Goal: Find specific page/section: Find specific page/section

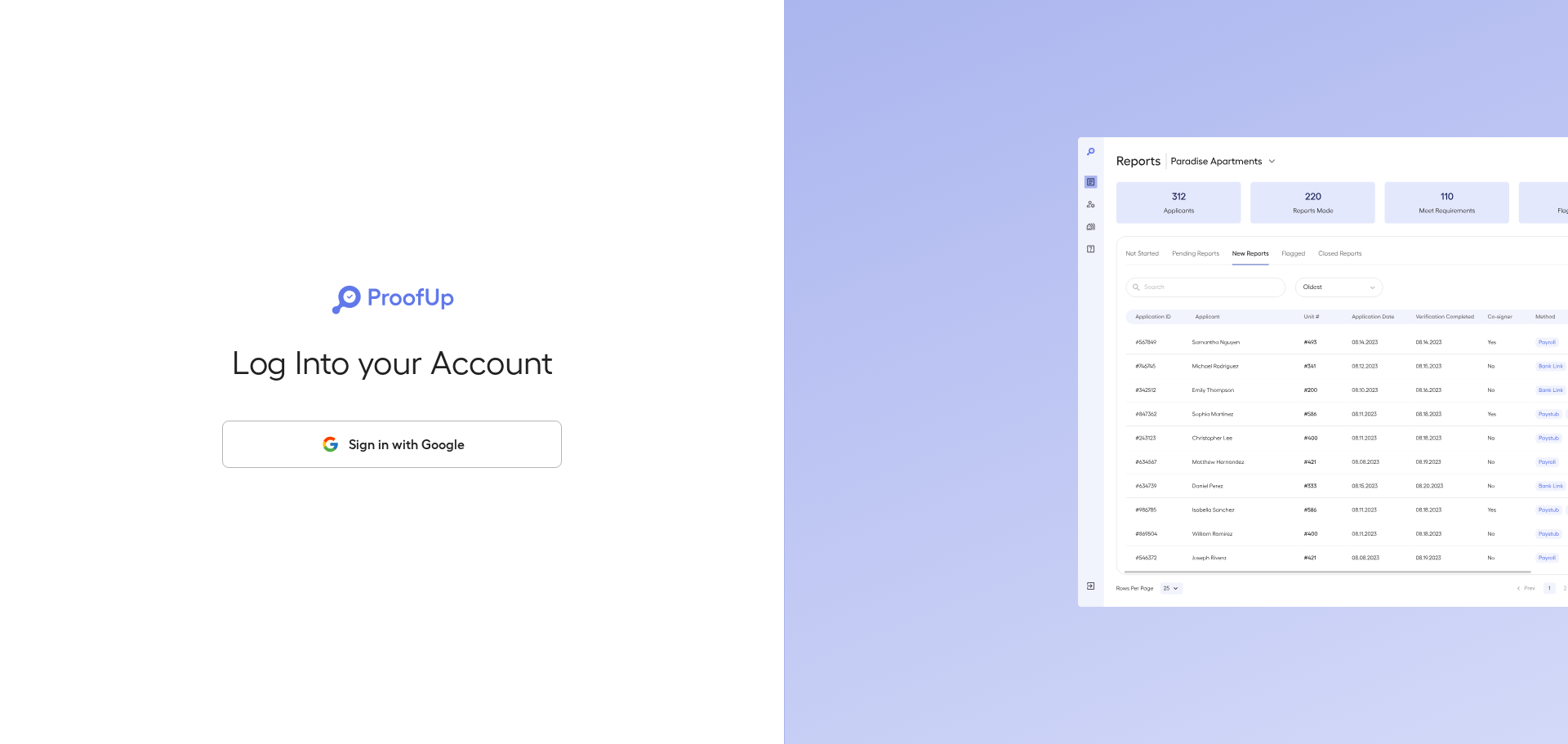
click at [400, 466] on button "Sign in with Google" at bounding box center [392, 445] width 340 height 48
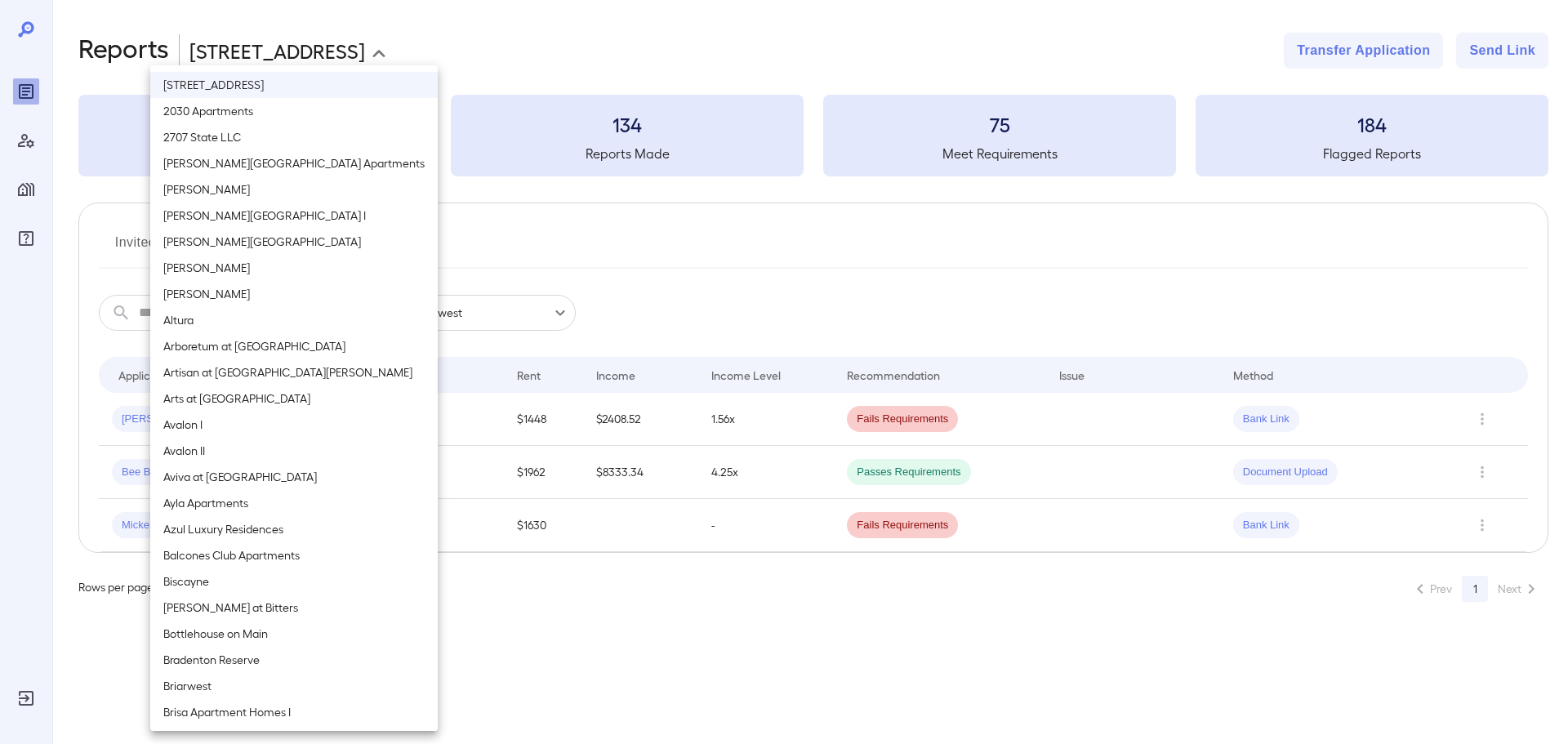
click at [312, 71] on body "**********" at bounding box center [784, 372] width 1568 height 744
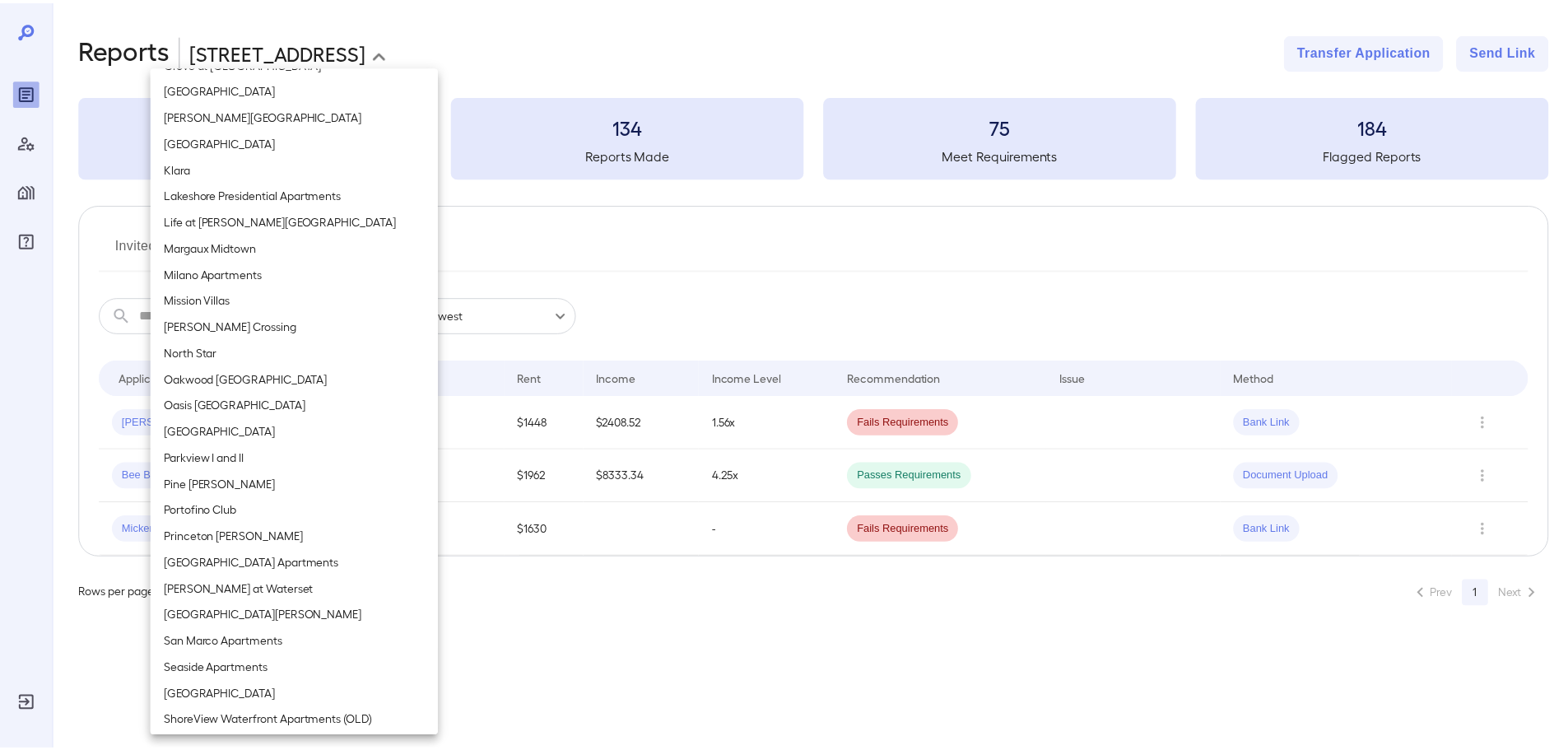
scroll to position [1152, 0]
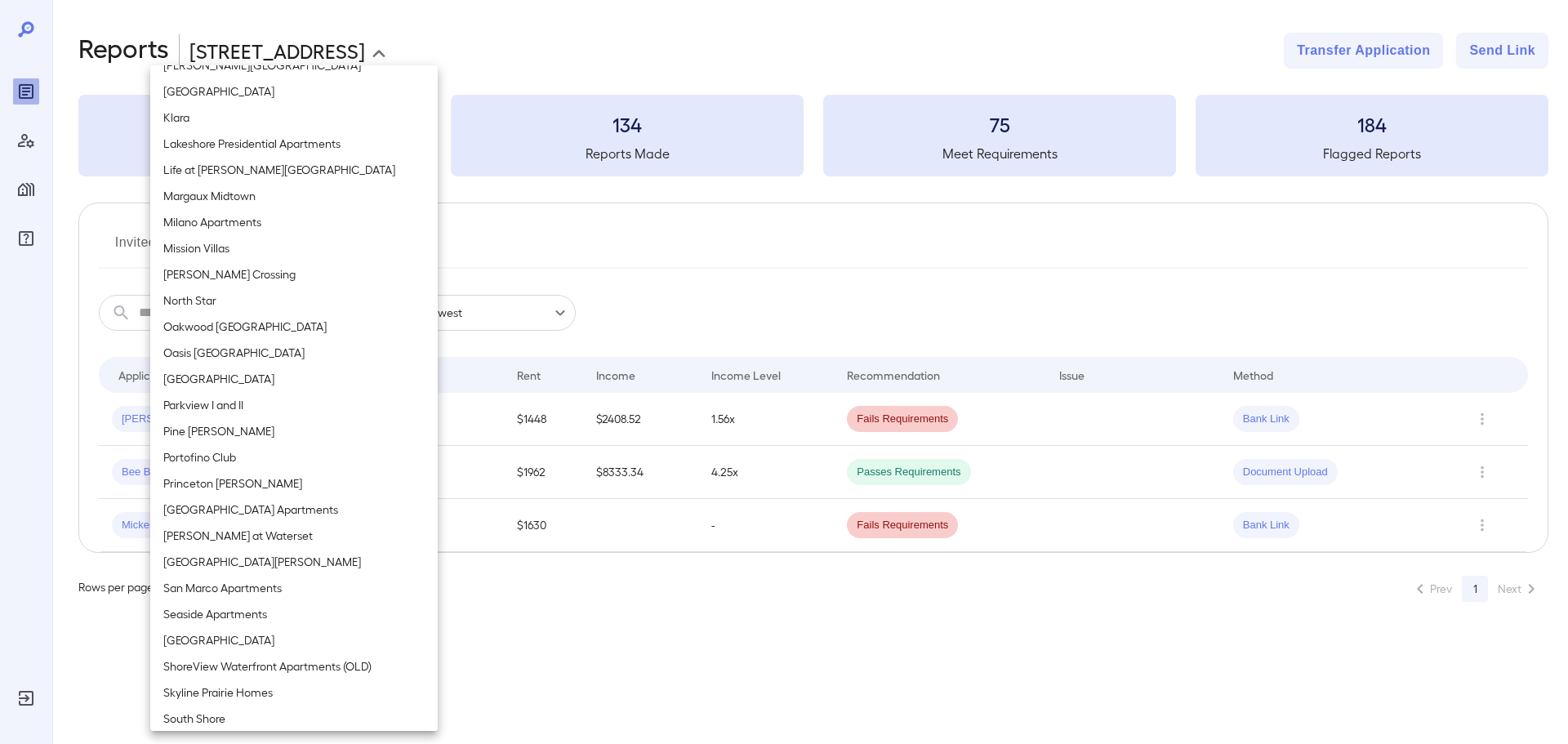
drag, startPoint x: 258, startPoint y: 315, endPoint x: 258, endPoint y: 299, distance: 16.0
click at [258, 299] on ul "120 Ninth Street 2030 Apartments 2707 State LLC Alderman Park Apartments Alma C…" at bounding box center [294, 143] width 288 height 2444
click at [258, 299] on li "North Star" at bounding box center [294, 301] width 288 height 27
type input "**********"
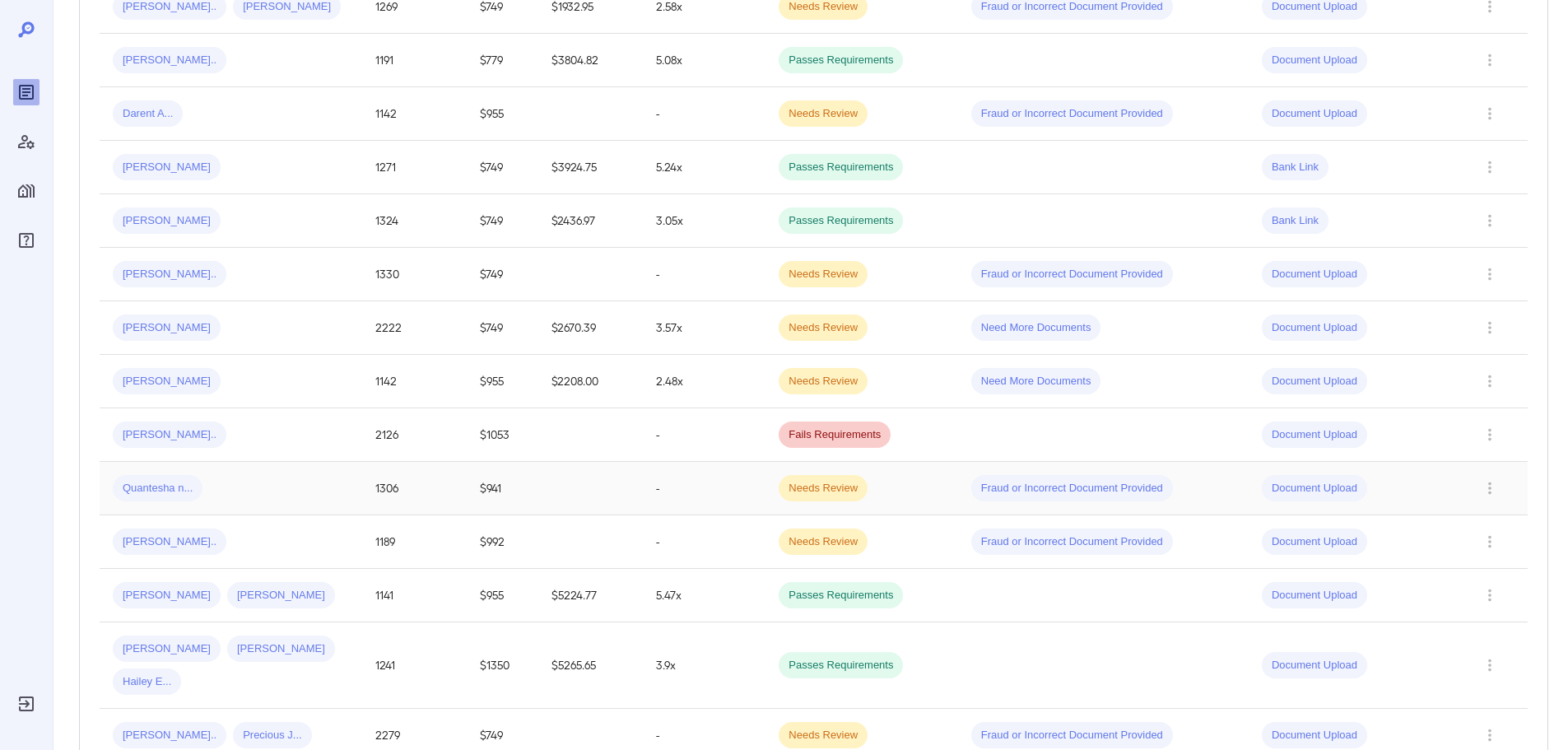
scroll to position [1070, 0]
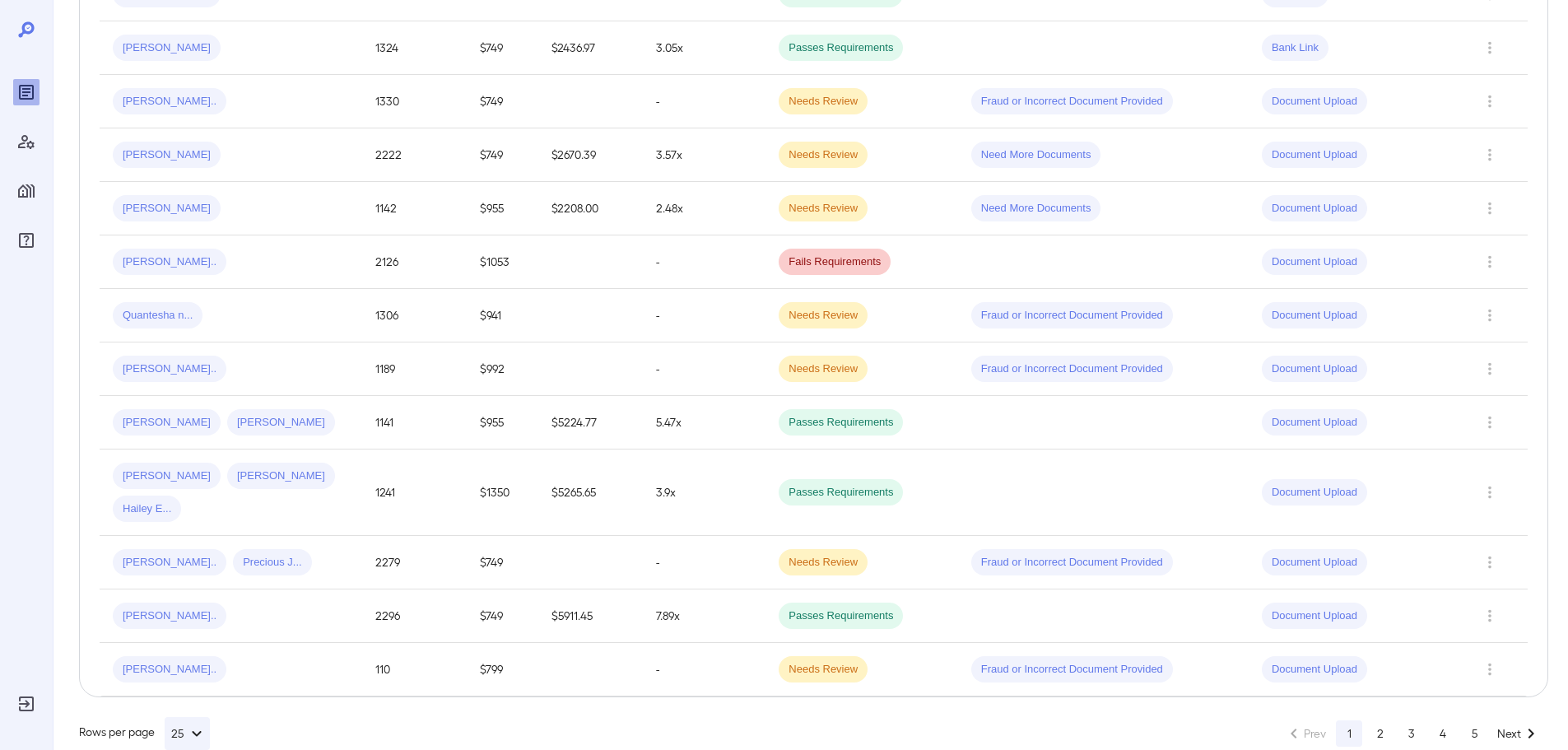
click at [1385, 720] on button "2" at bounding box center [1381, 734] width 27 height 27
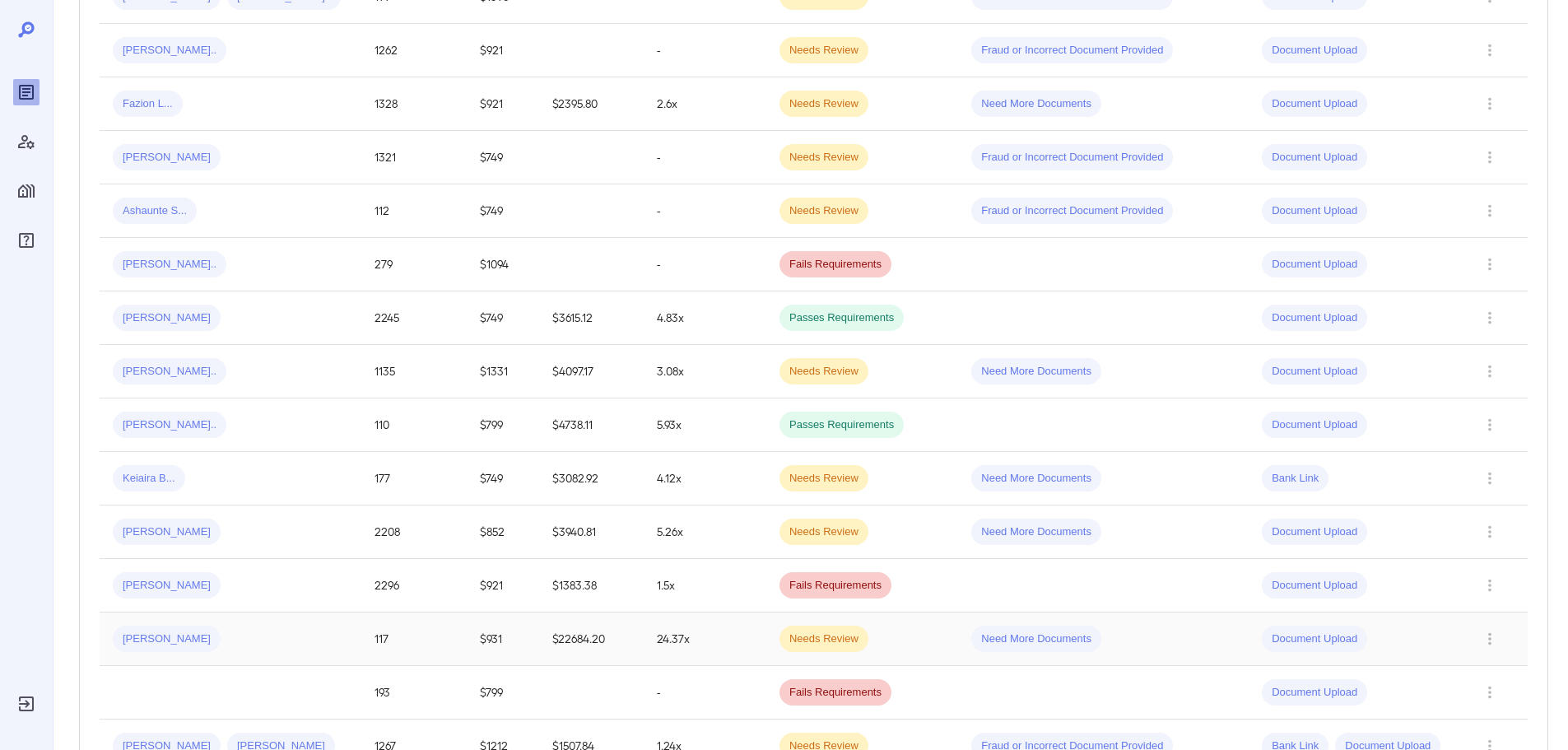
scroll to position [412, 0]
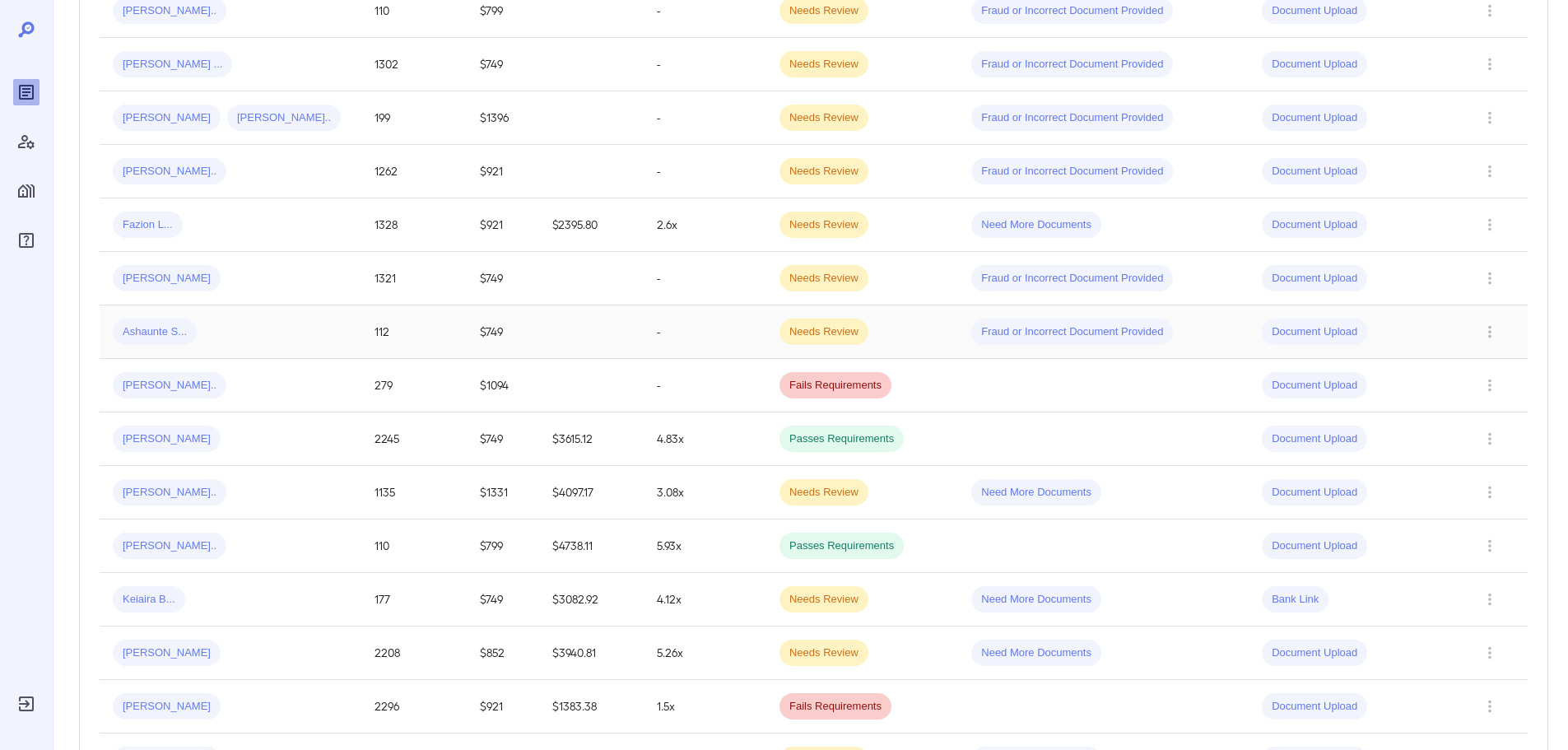
click at [316, 324] on div "Ashaunte S..." at bounding box center [231, 332] width 236 height 27
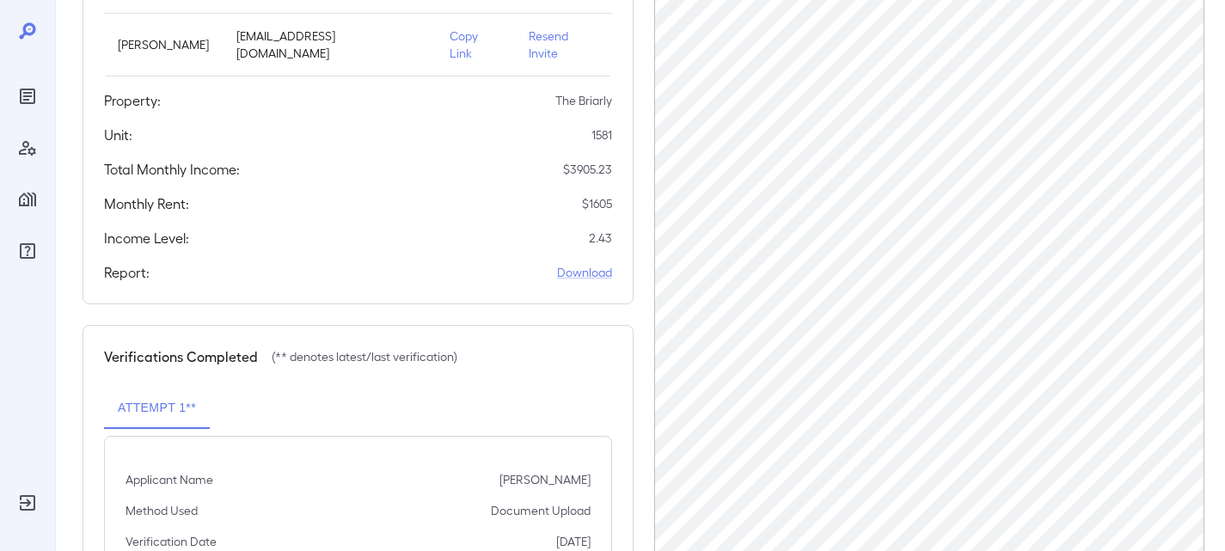
scroll to position [412, 0]
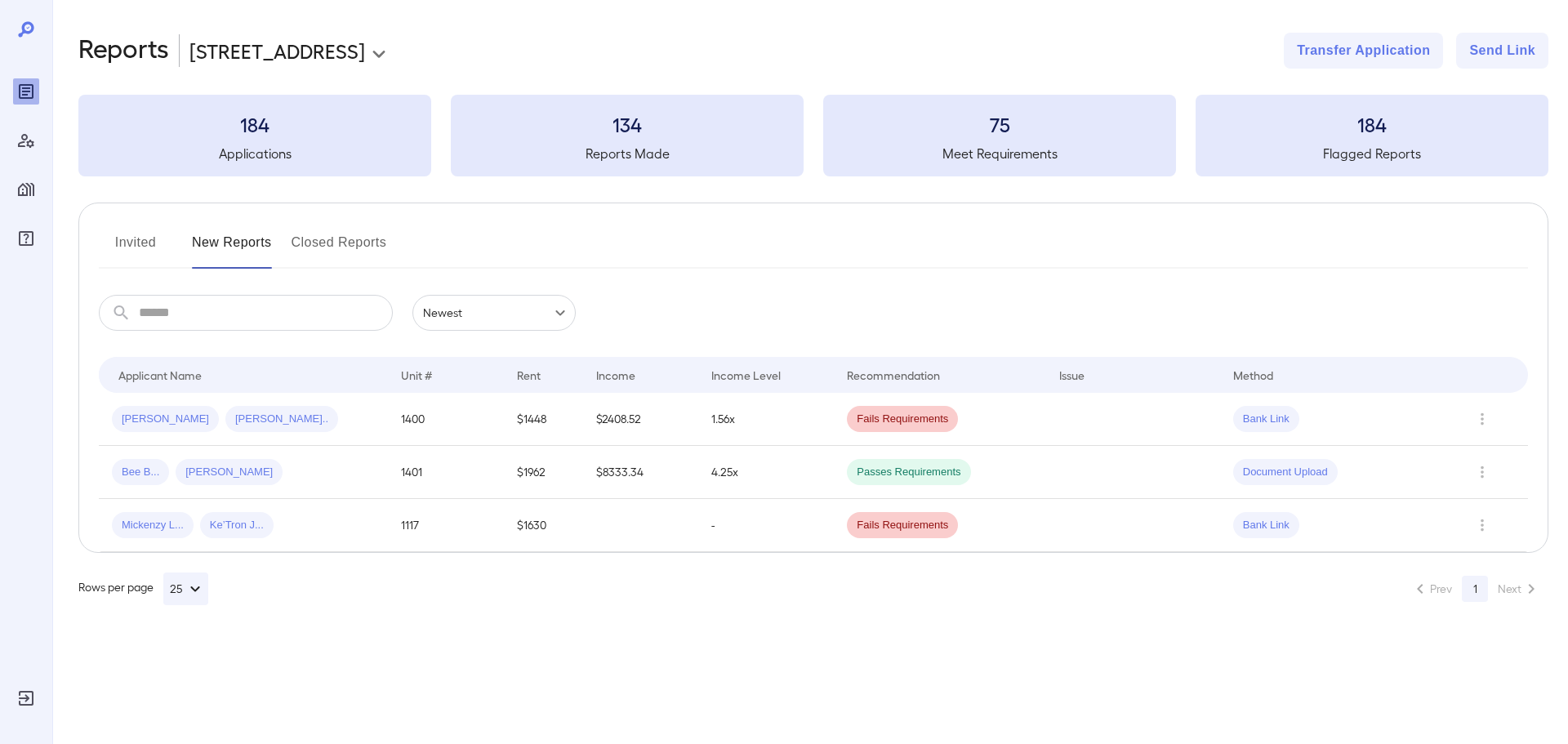
click at [234, 17] on div "**********" at bounding box center [810, 318] width 1516 height 638
click at [246, 47] on body "**********" at bounding box center [784, 372] width 1568 height 744
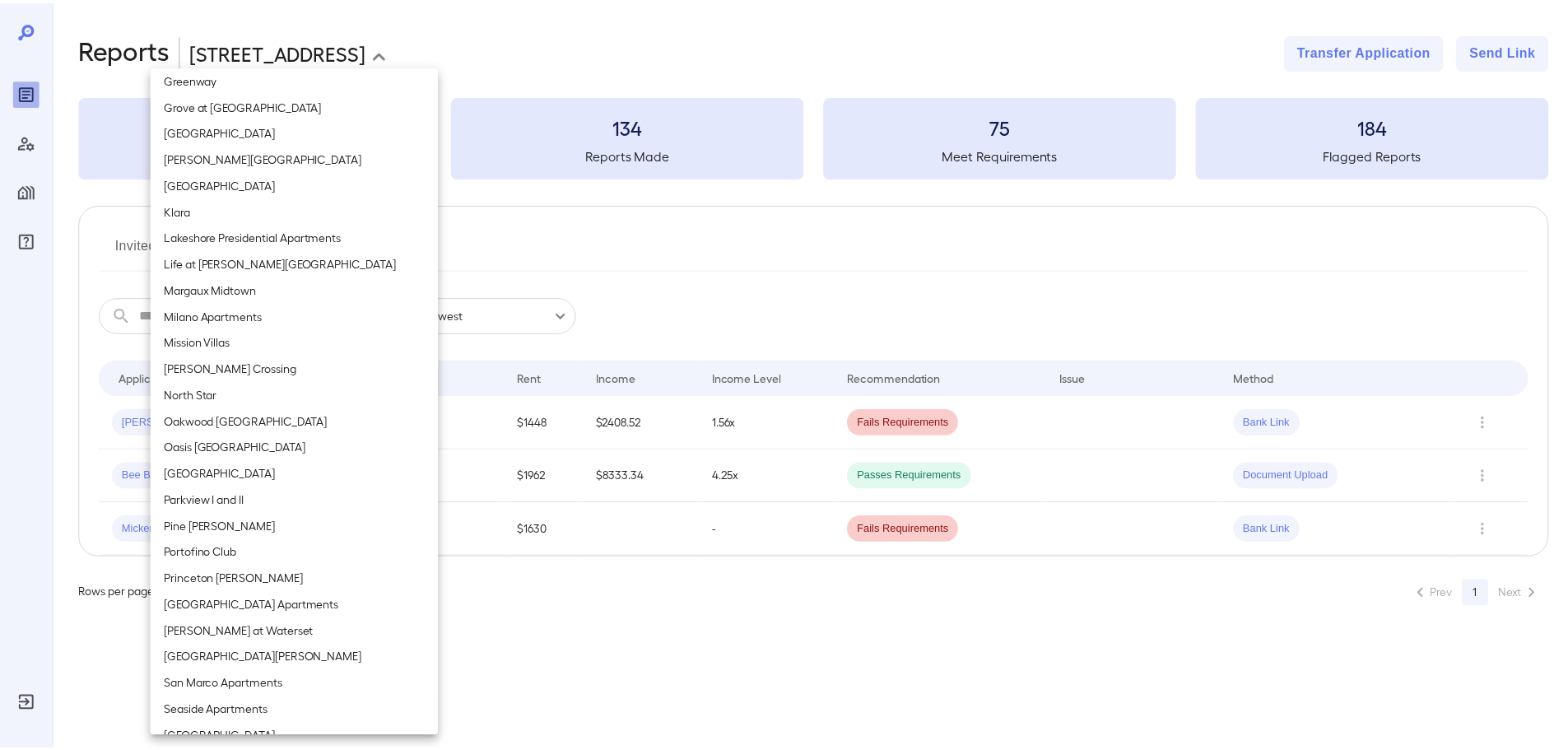
scroll to position [1235, 0]
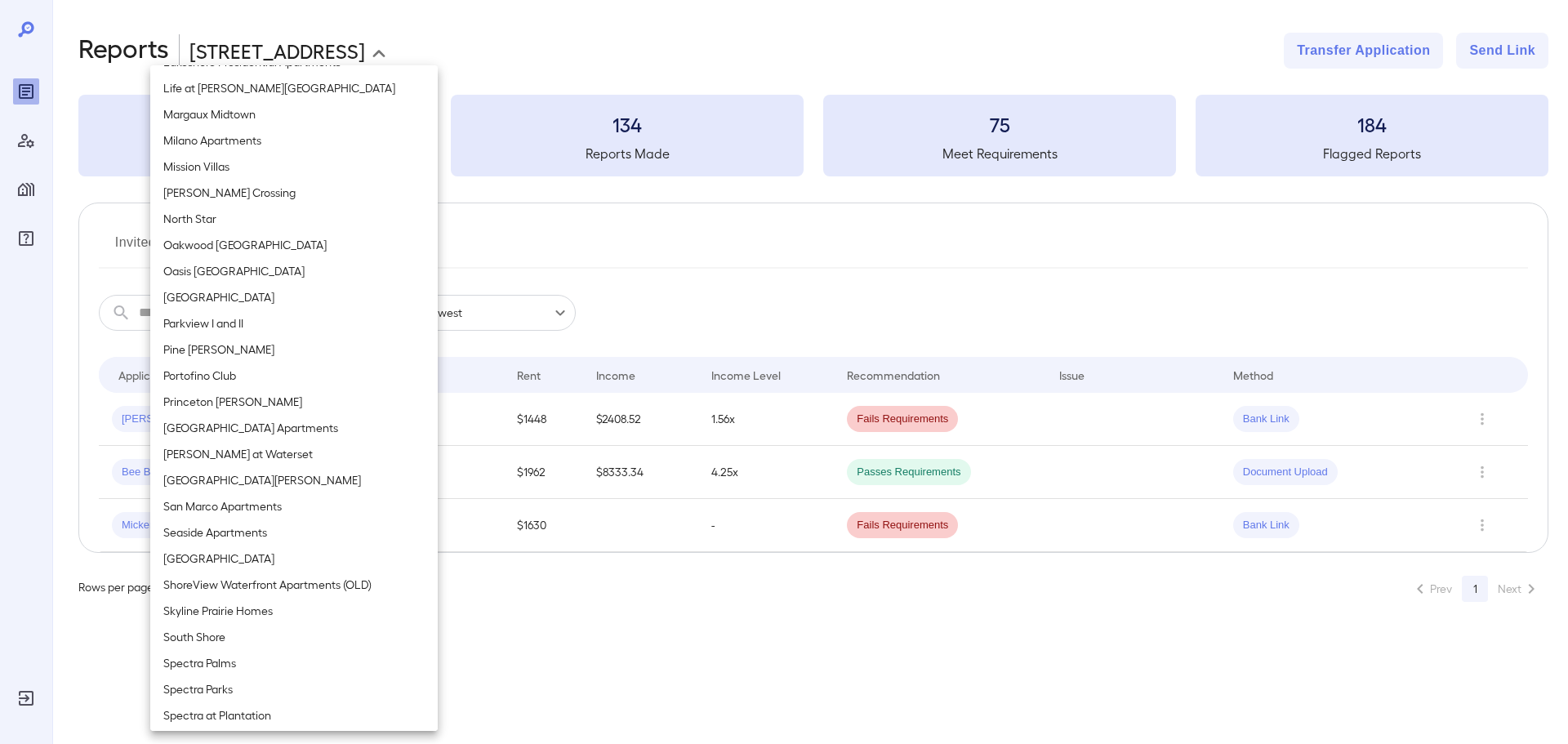
click at [270, 218] on li "North Star" at bounding box center [294, 219] width 288 height 27
type input "**********"
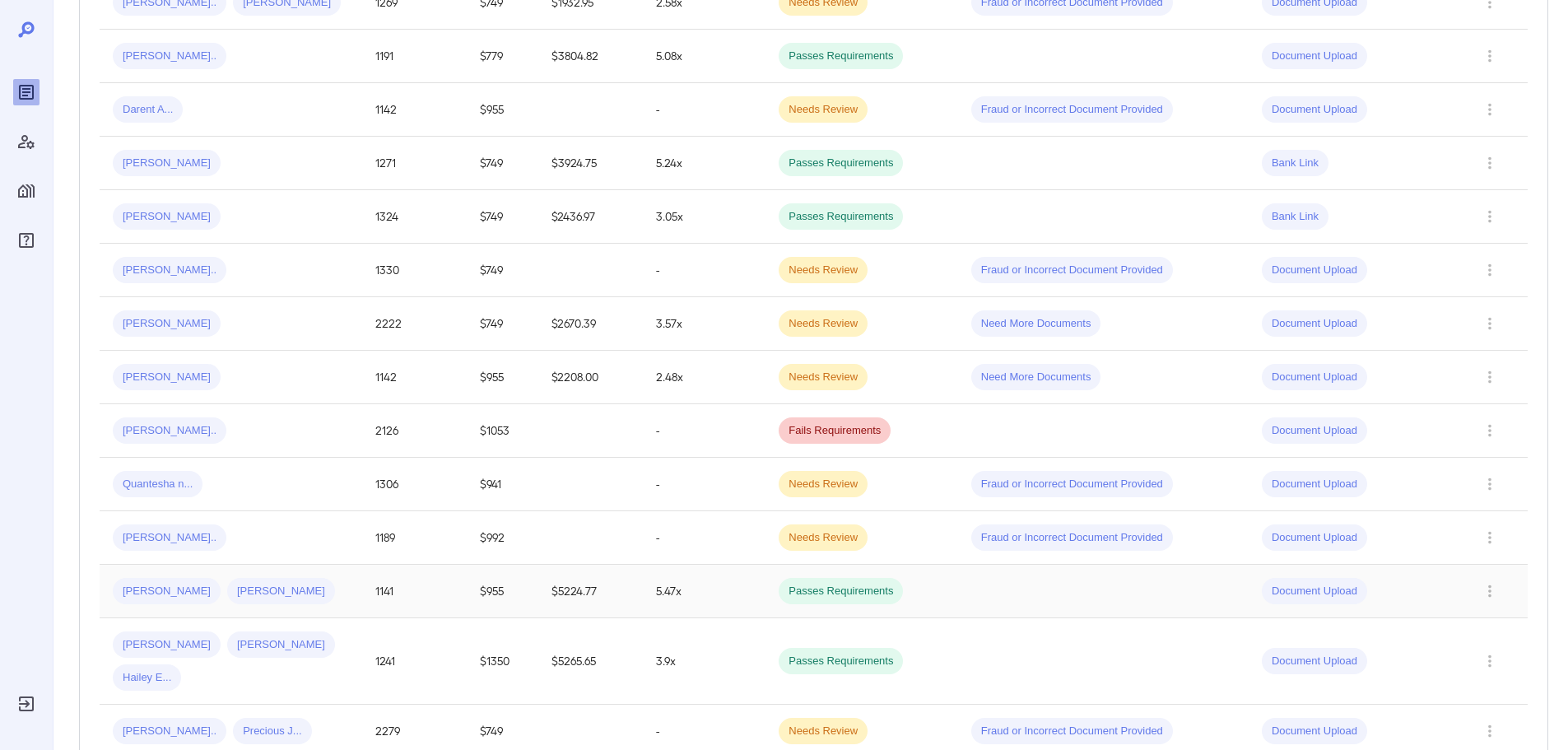
scroll to position [1070, 0]
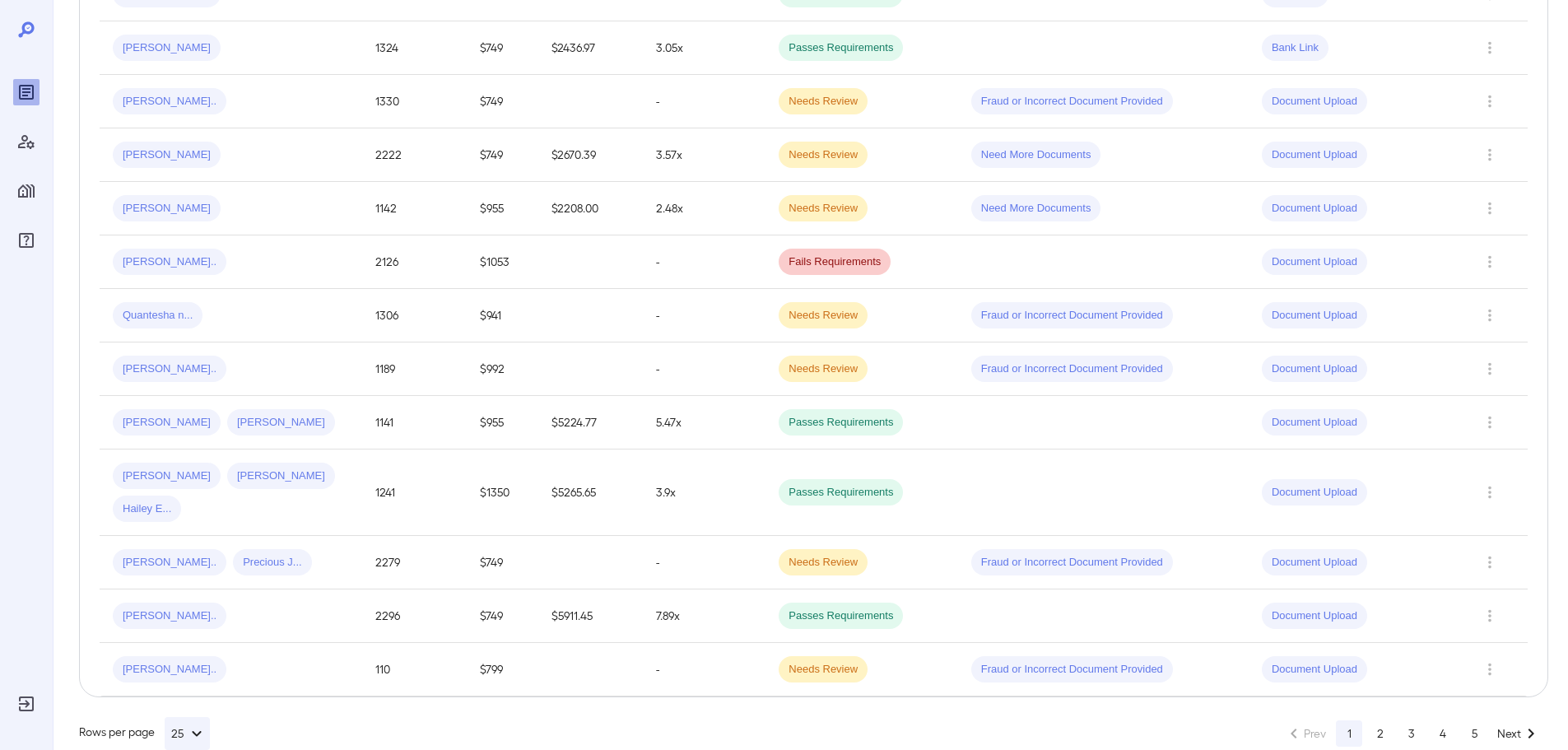
click at [1434, 720] on button "4" at bounding box center [1443, 734] width 27 height 27
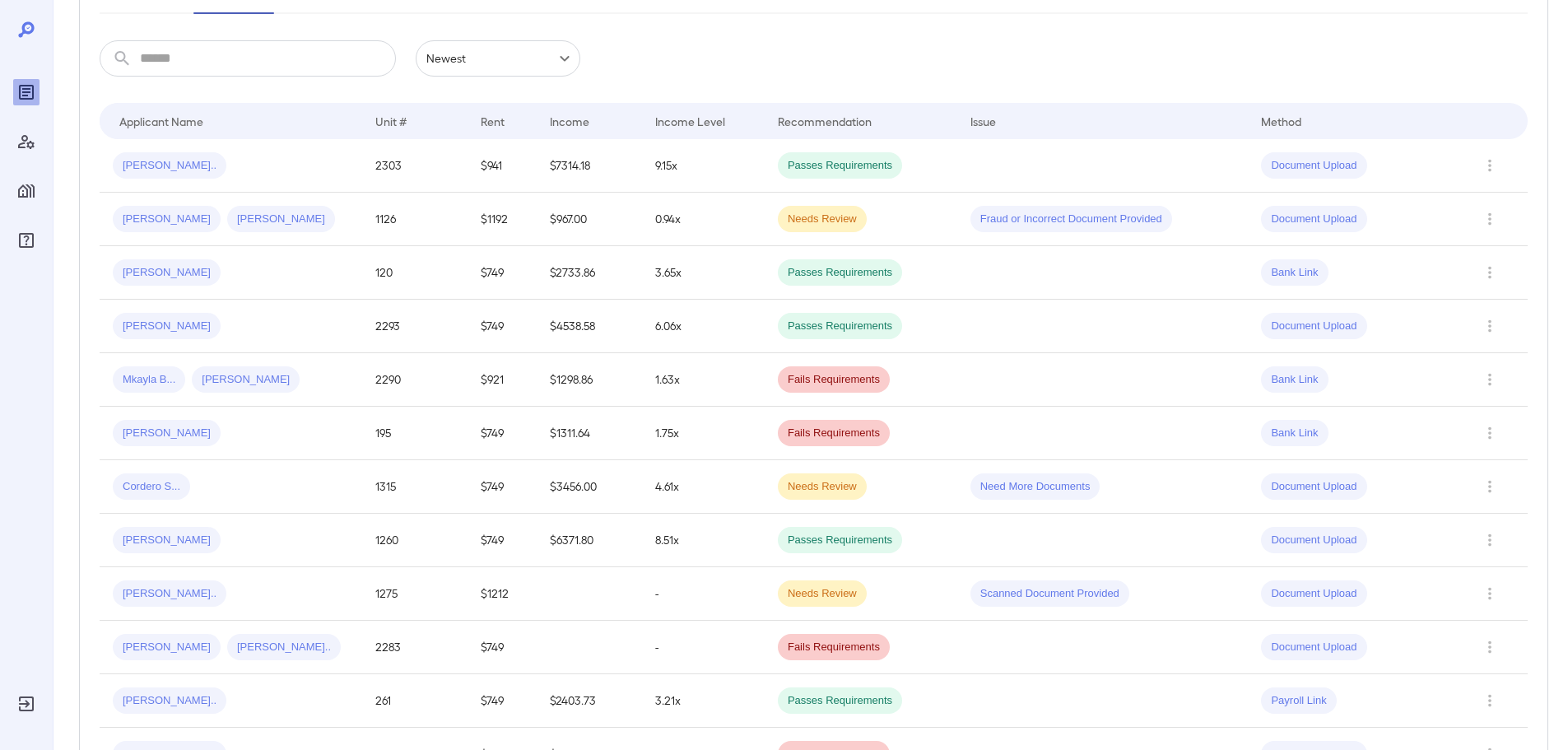
scroll to position [247, 0]
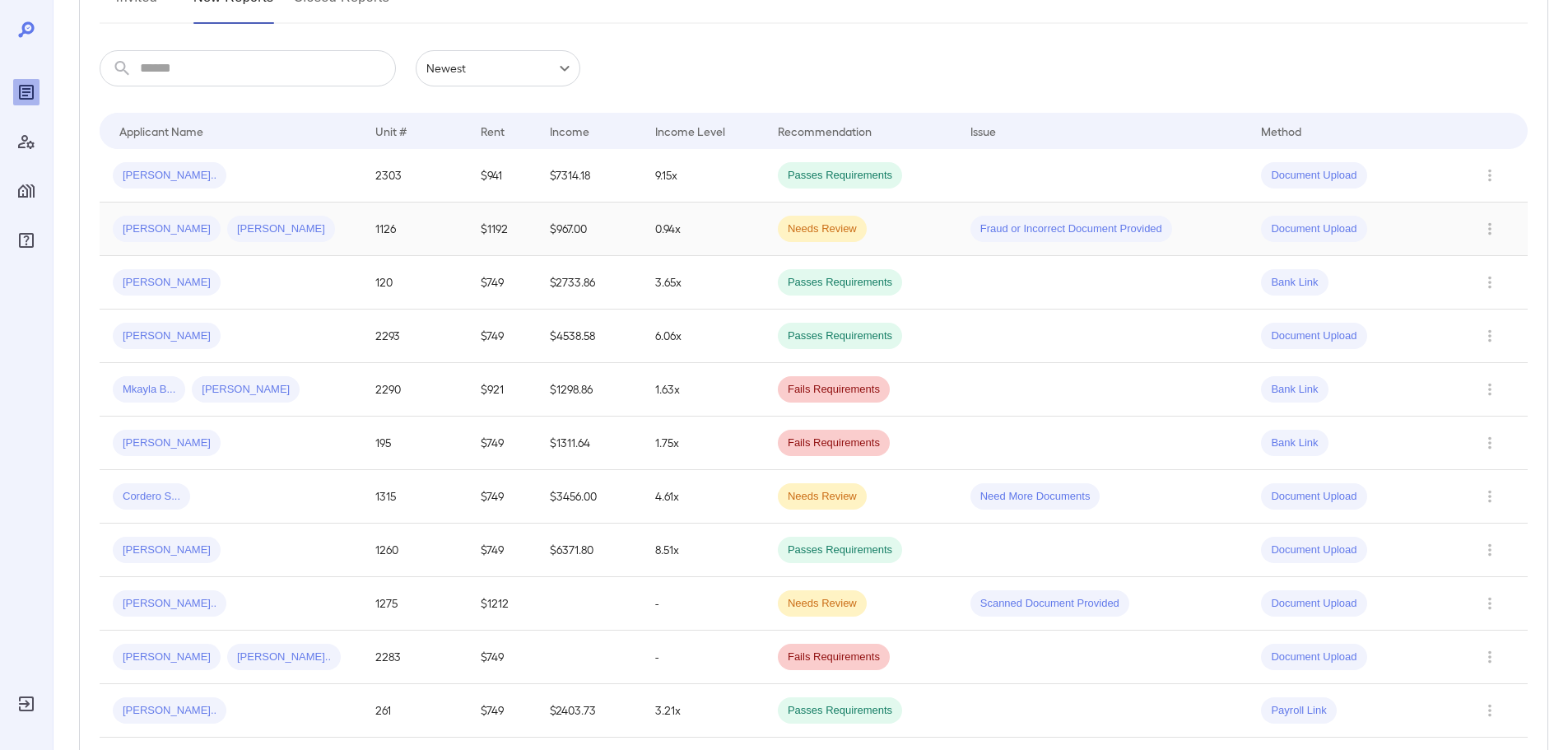
click at [333, 244] on td "Robert M... Kenneth H..." at bounding box center [231, 229] width 262 height 54
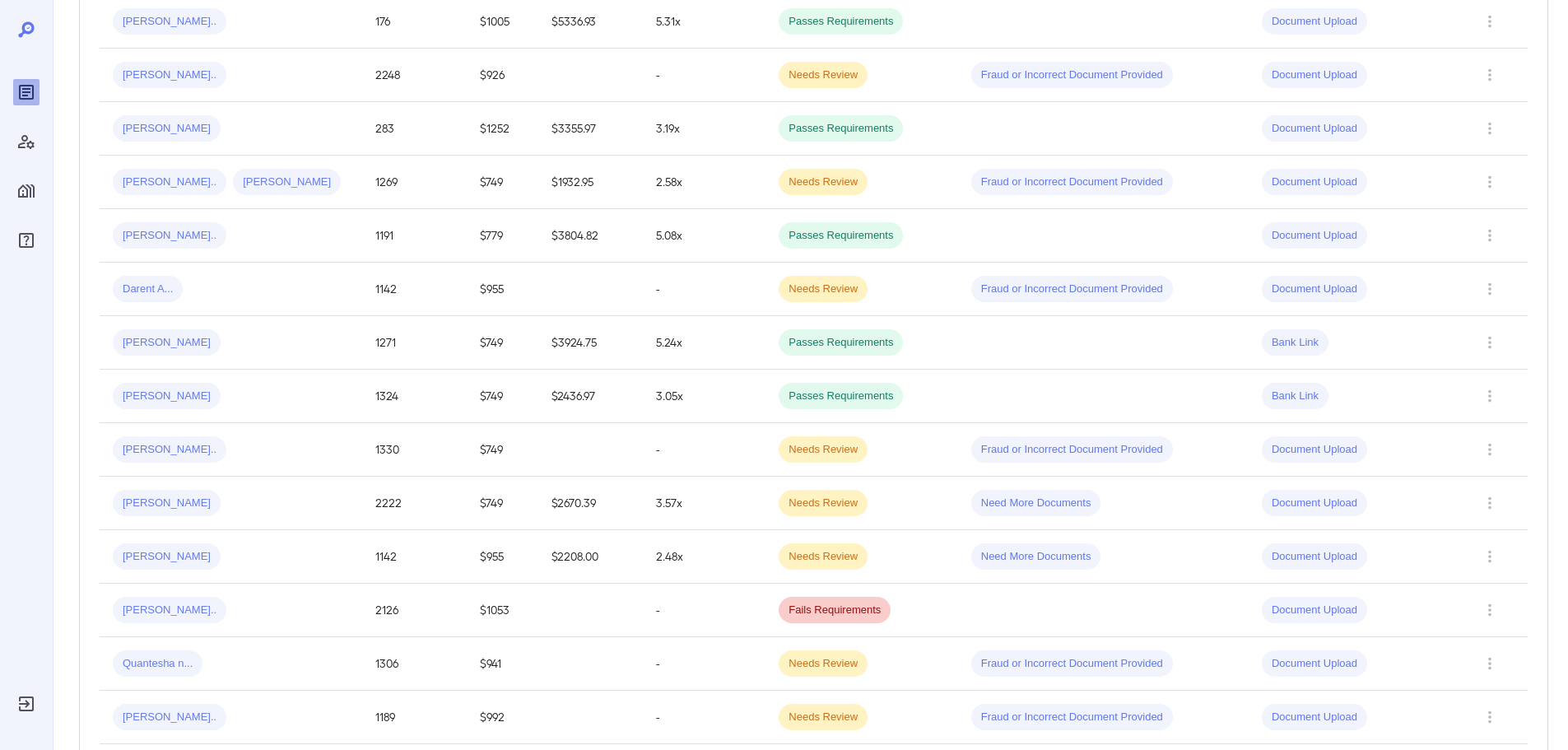
scroll to position [1070, 0]
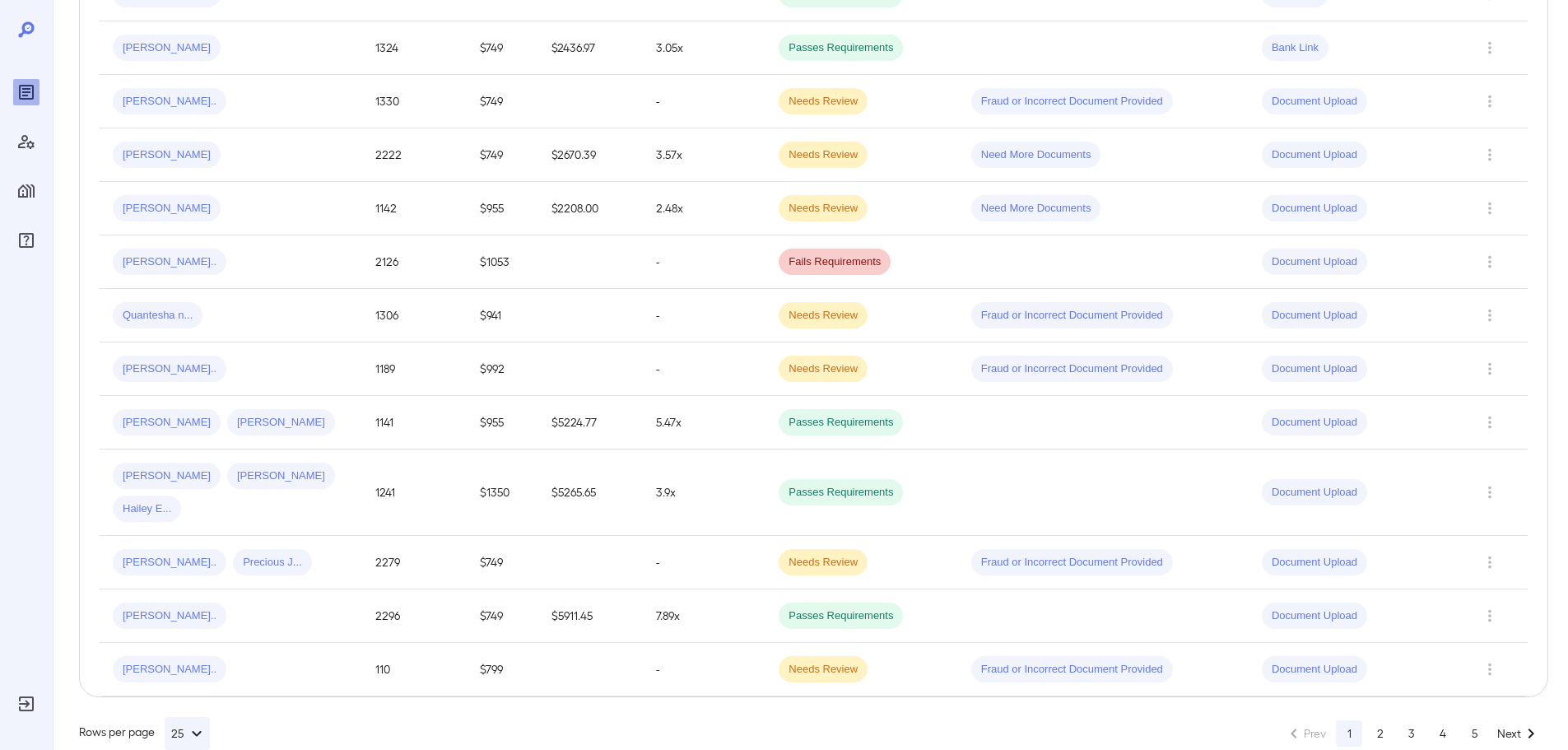
click at [1402, 720] on button "3" at bounding box center [1412, 734] width 27 height 27
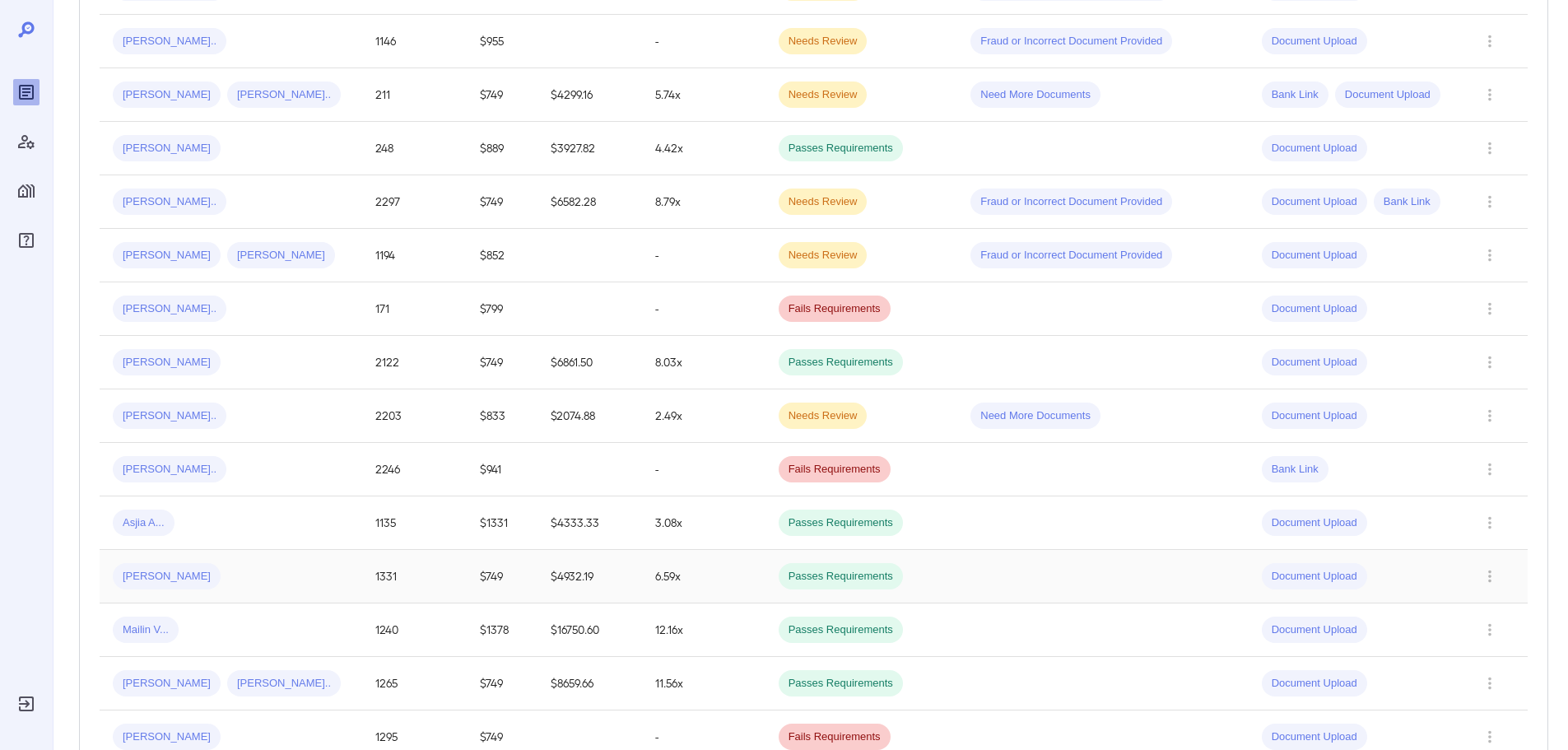
scroll to position [659, 0]
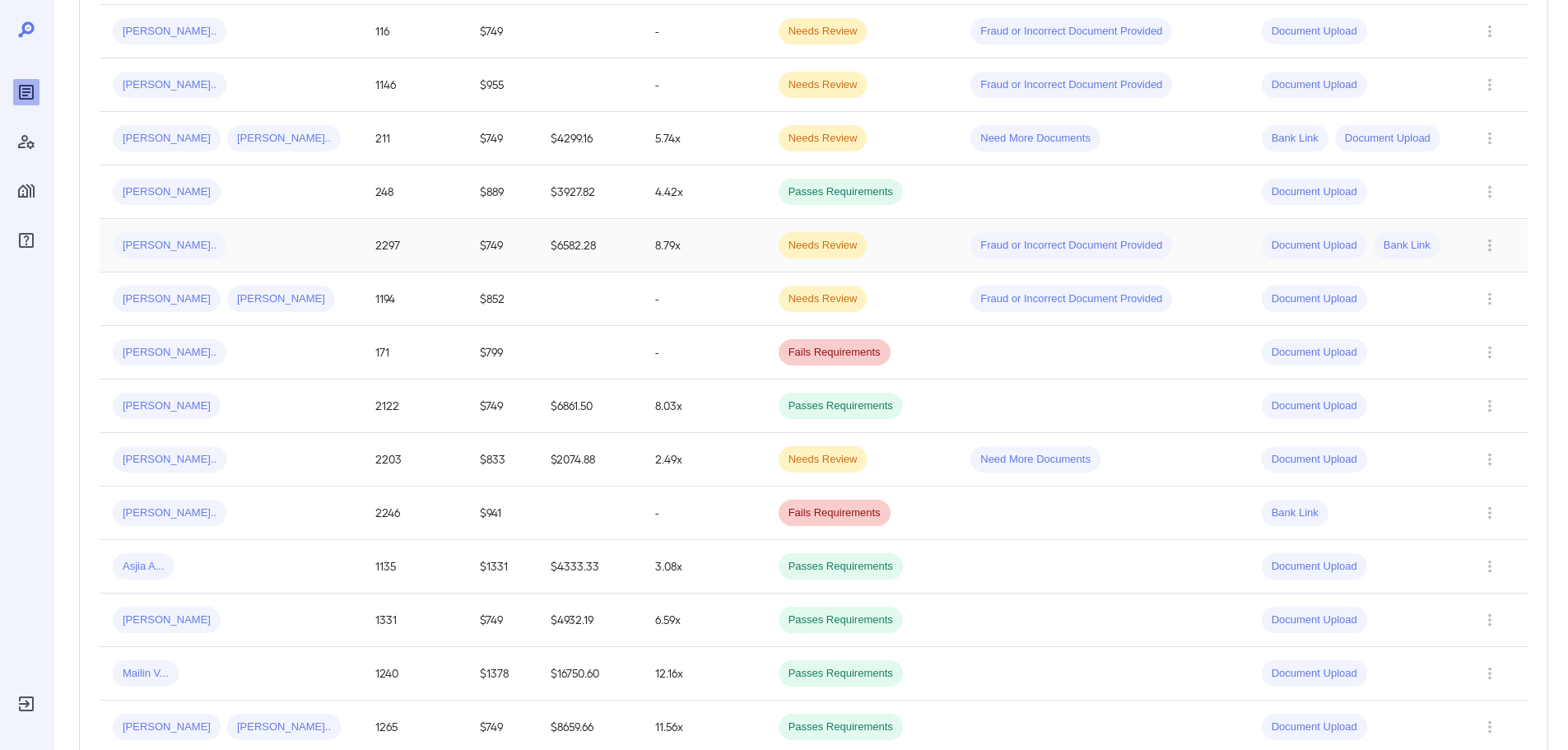
click at [367, 255] on td "2297" at bounding box center [415, 246] width 105 height 54
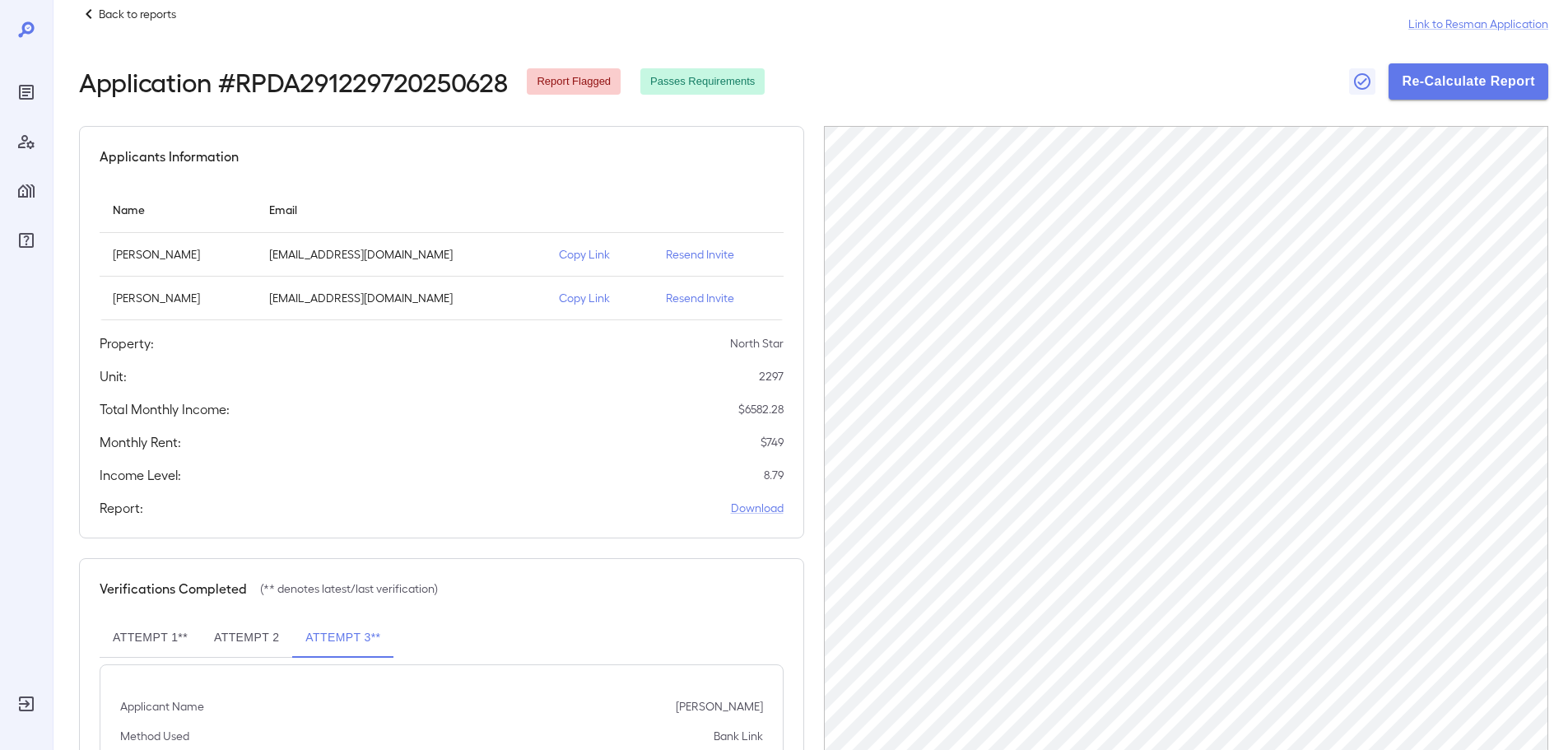
scroll to position [126, 0]
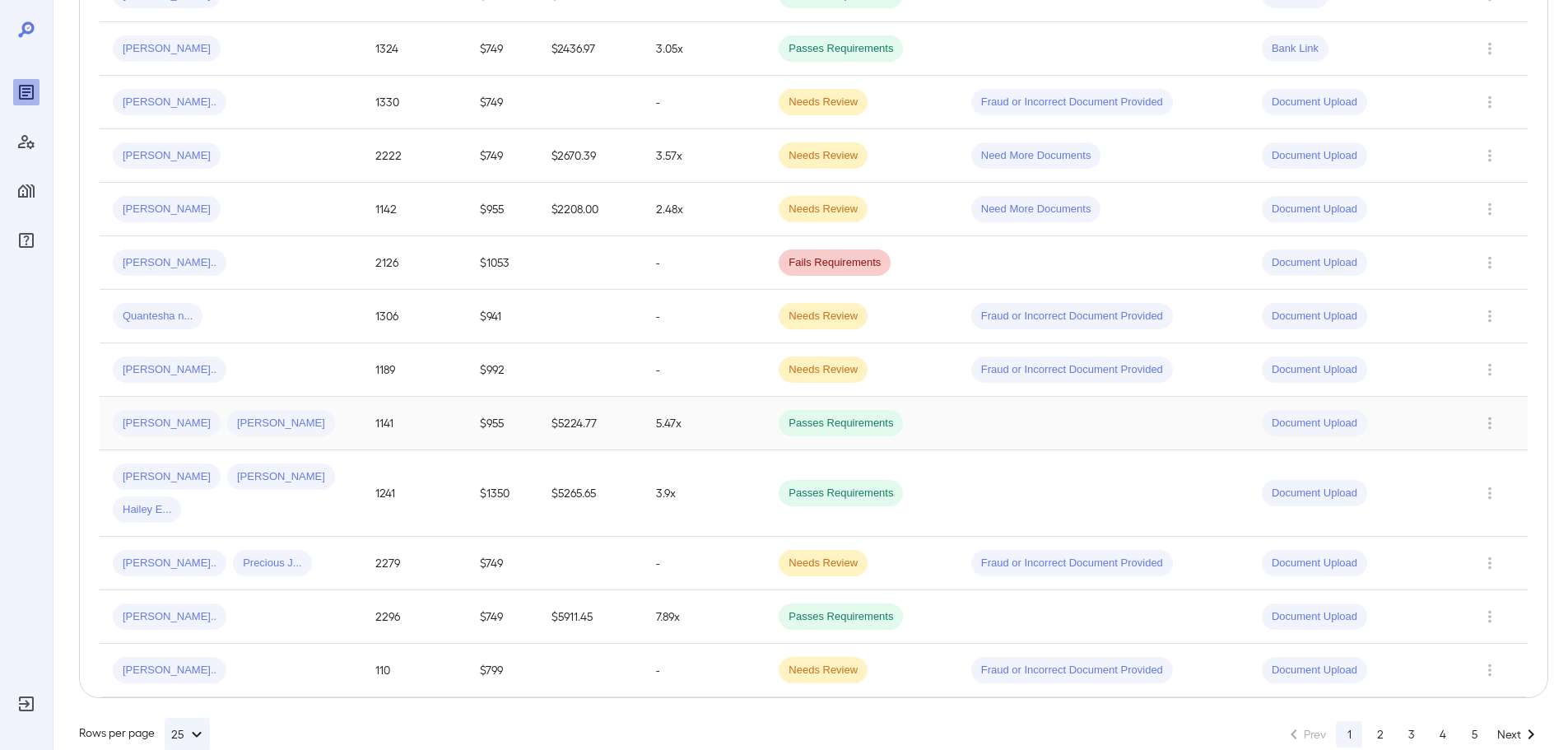
scroll to position [1070, 0]
click at [1402, 720] on button "3" at bounding box center [1412, 734] width 27 height 27
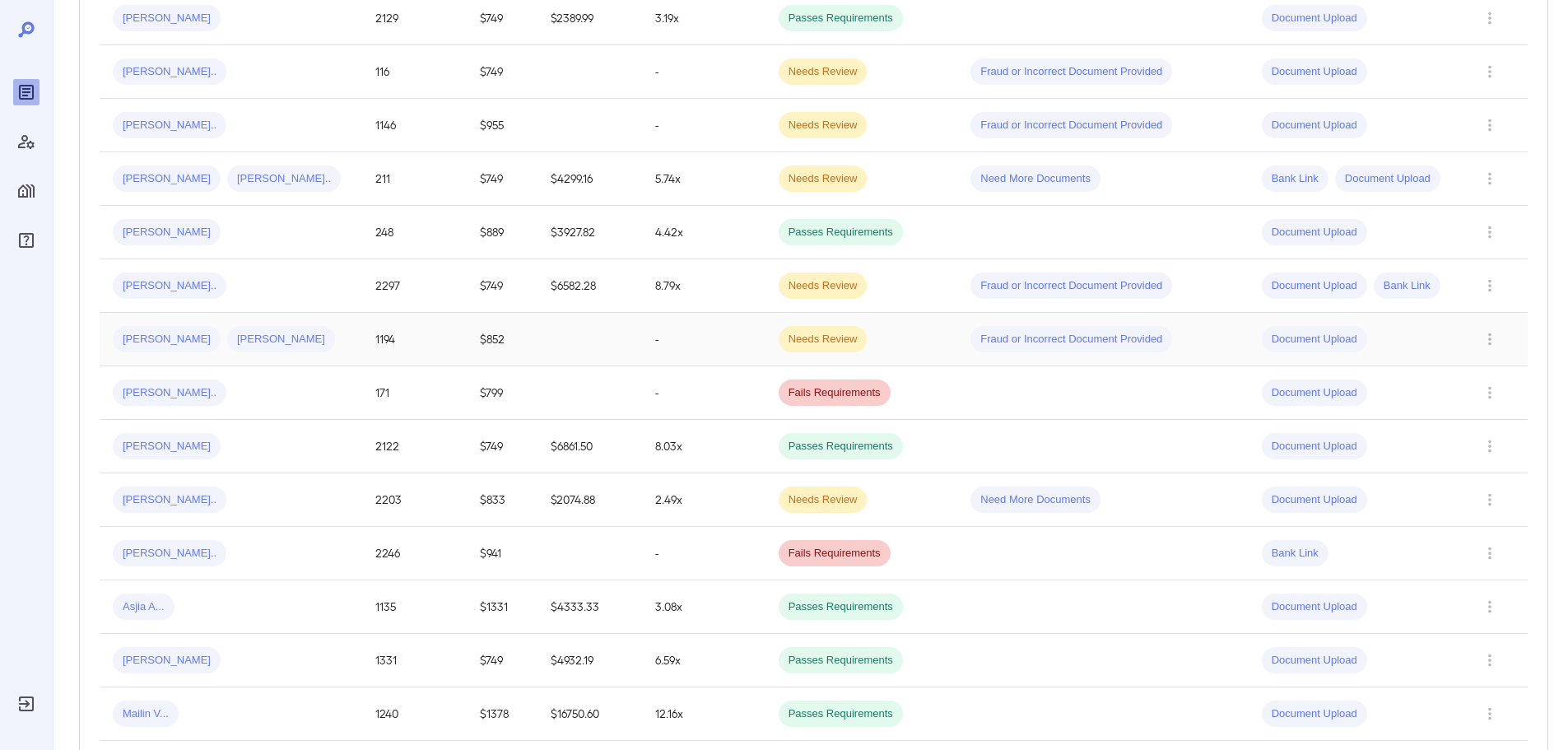
scroll to position [577, 0]
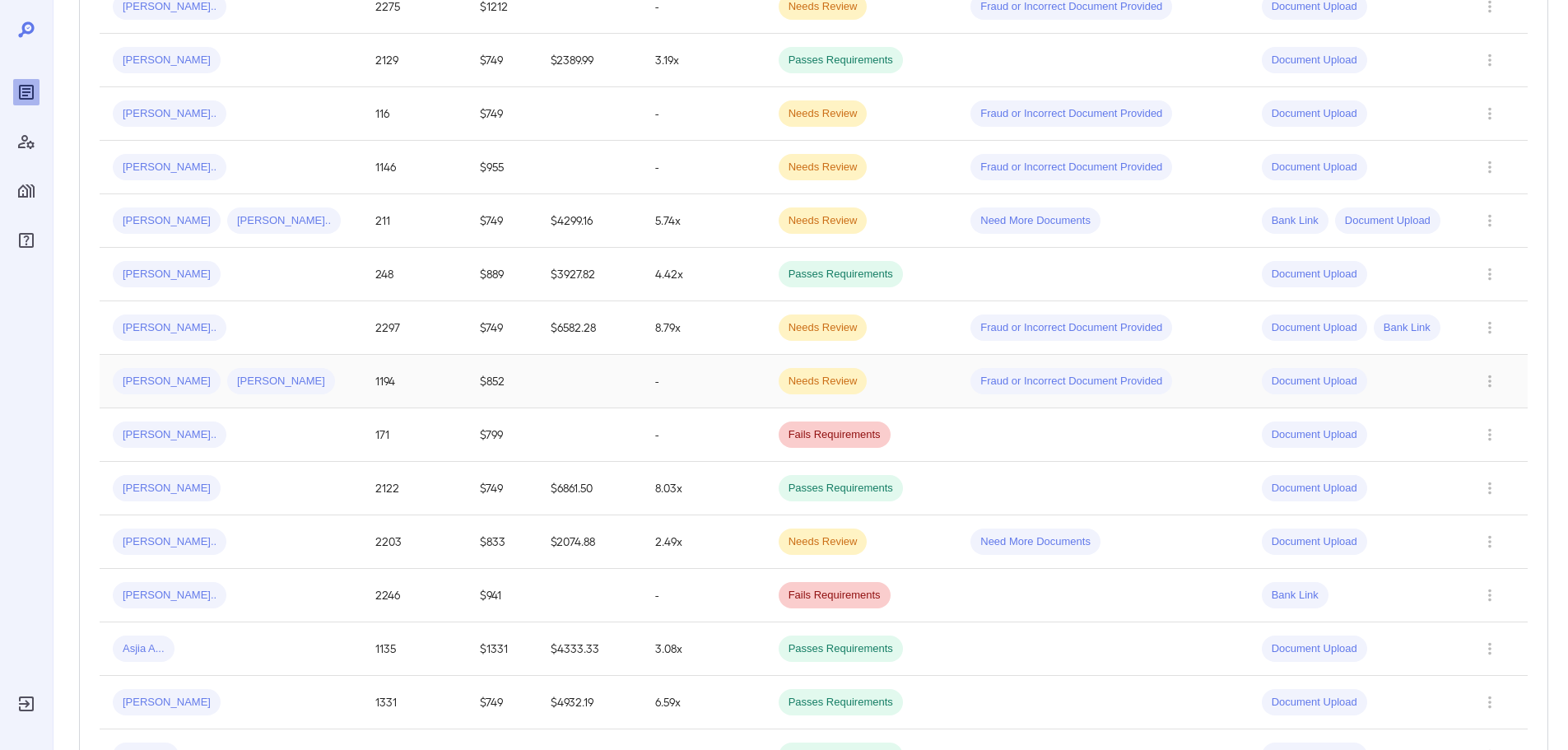
click at [372, 393] on td "1194" at bounding box center [415, 381] width 105 height 54
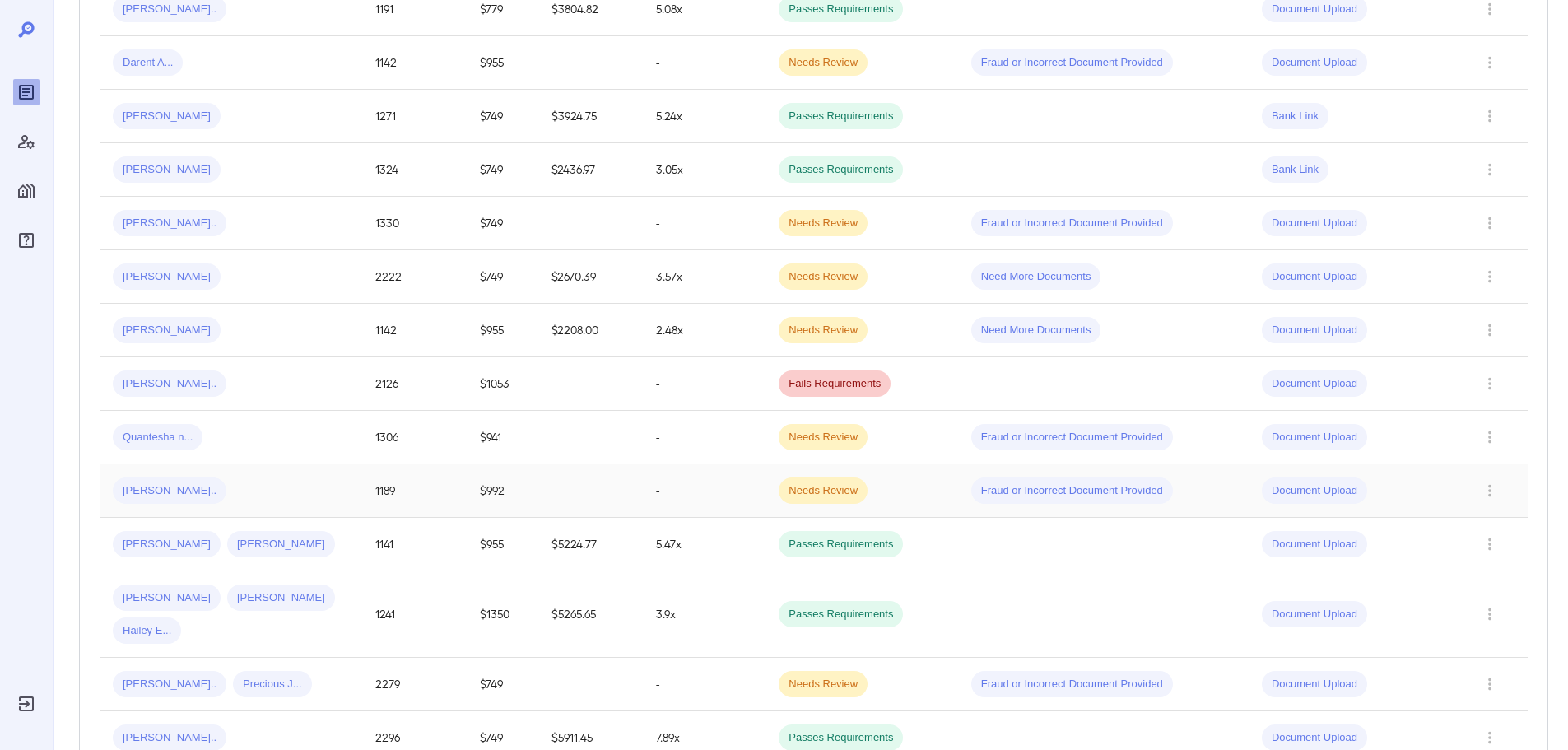
scroll to position [1070, 0]
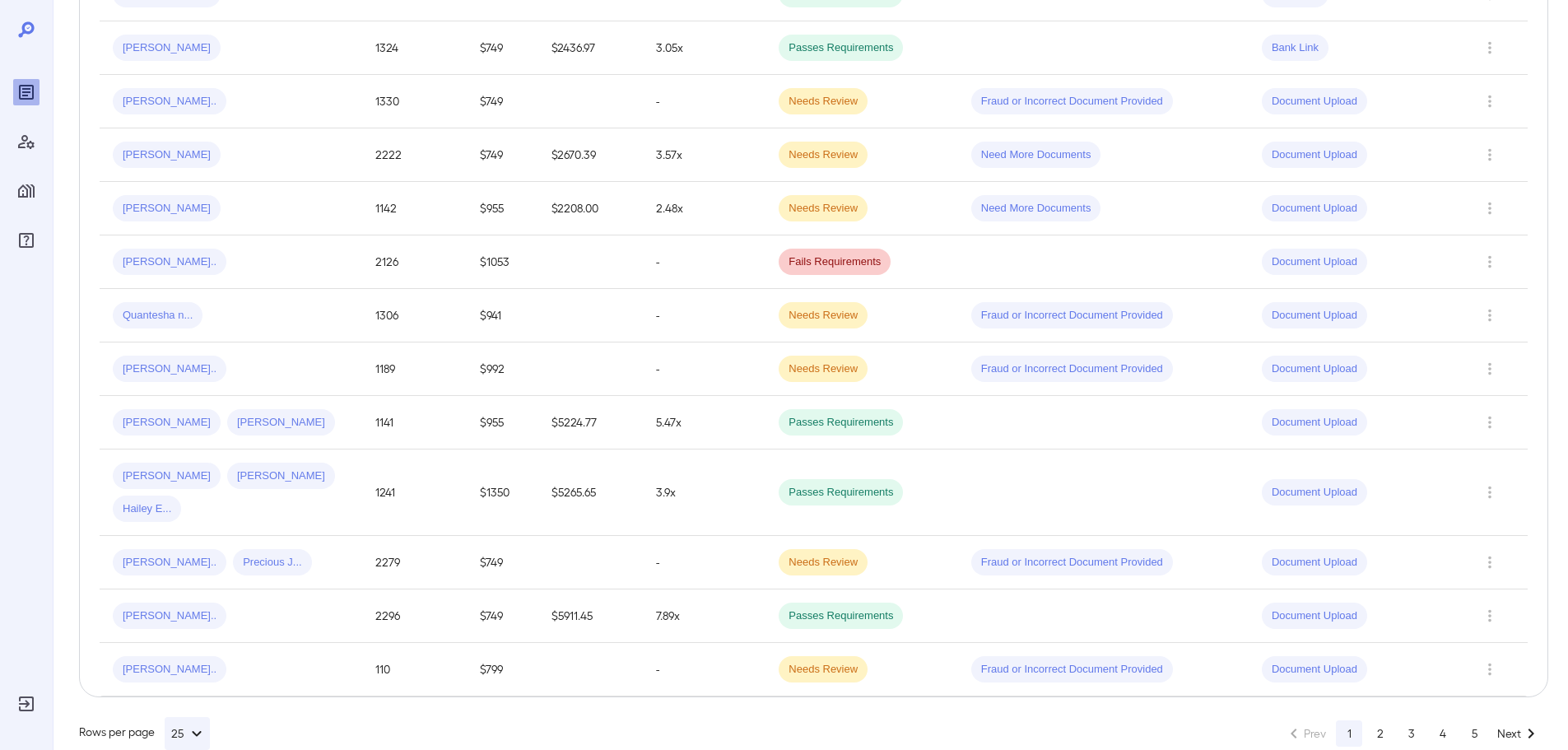
click at [1409, 720] on button "3" at bounding box center [1412, 734] width 27 height 27
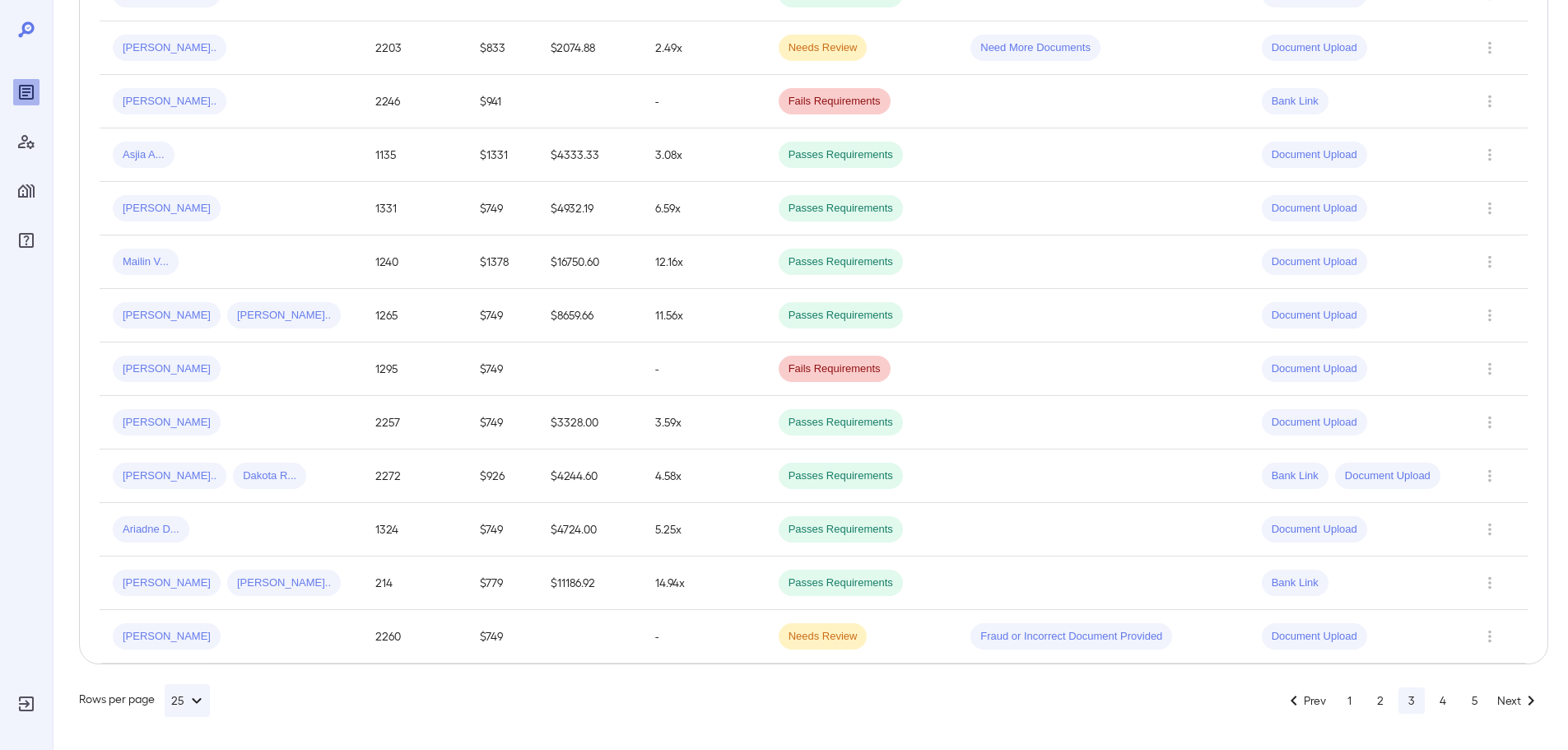
click at [327, 637] on div "Luis A..." at bounding box center [231, 637] width 237 height 27
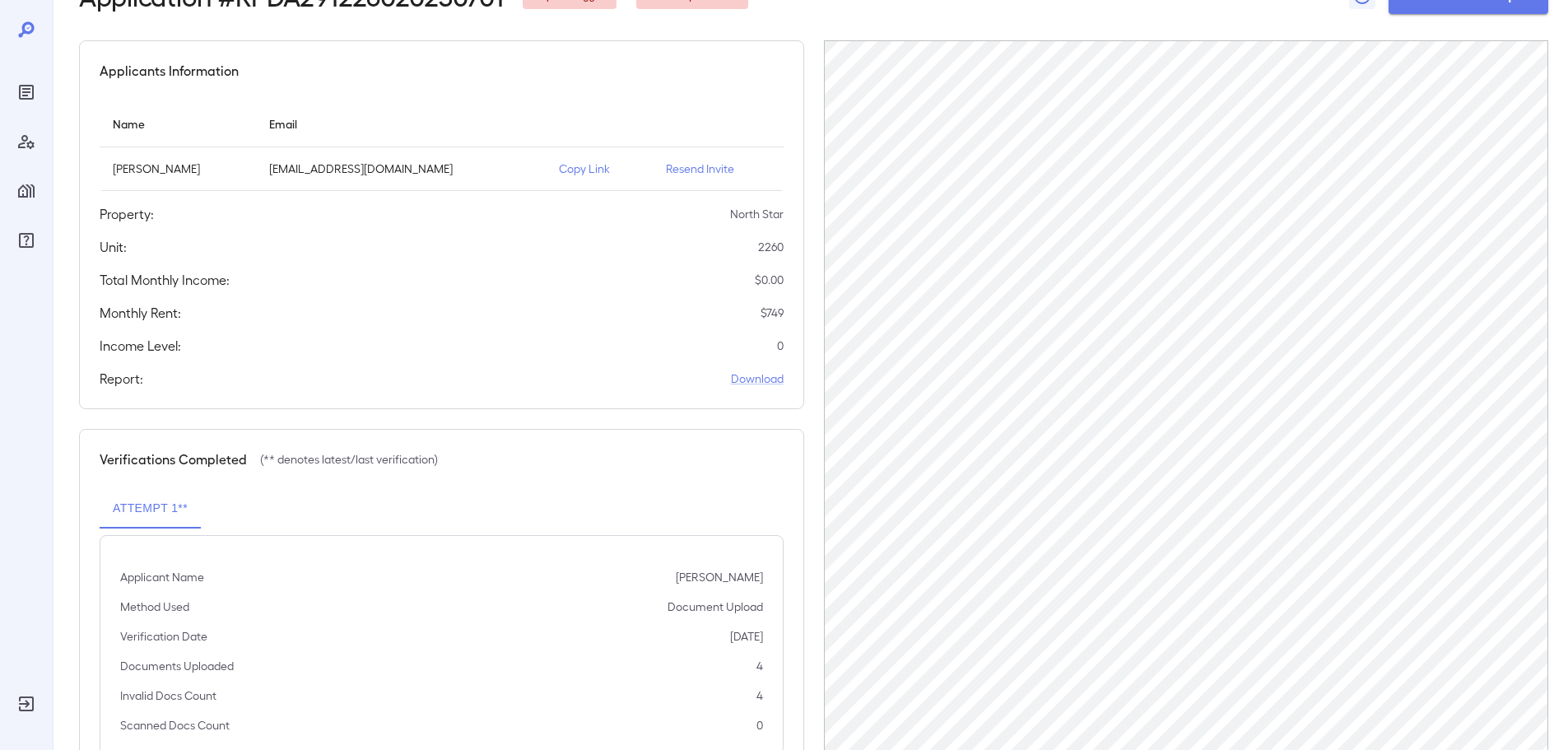
scroll to position [172, 0]
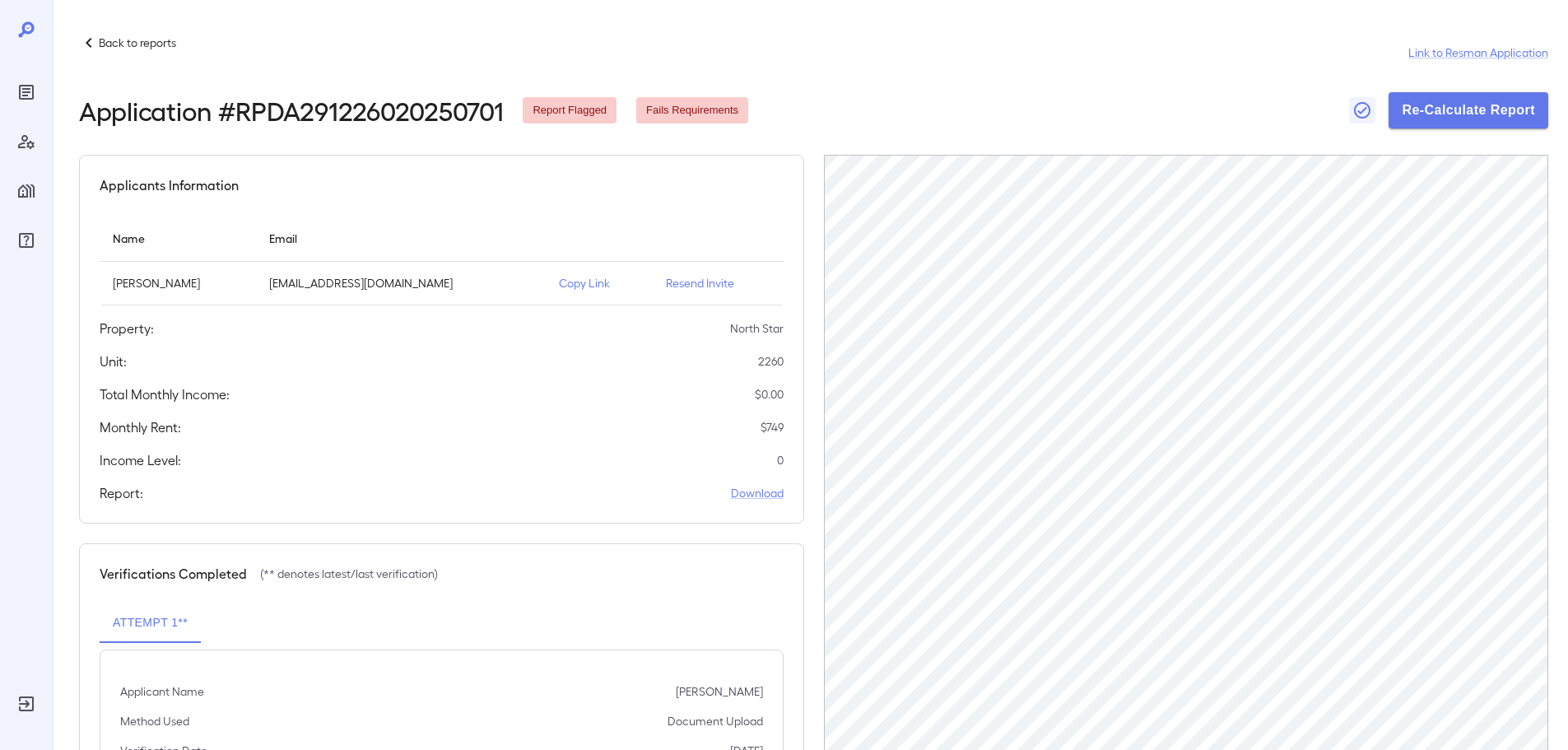
scroll to position [172, 0]
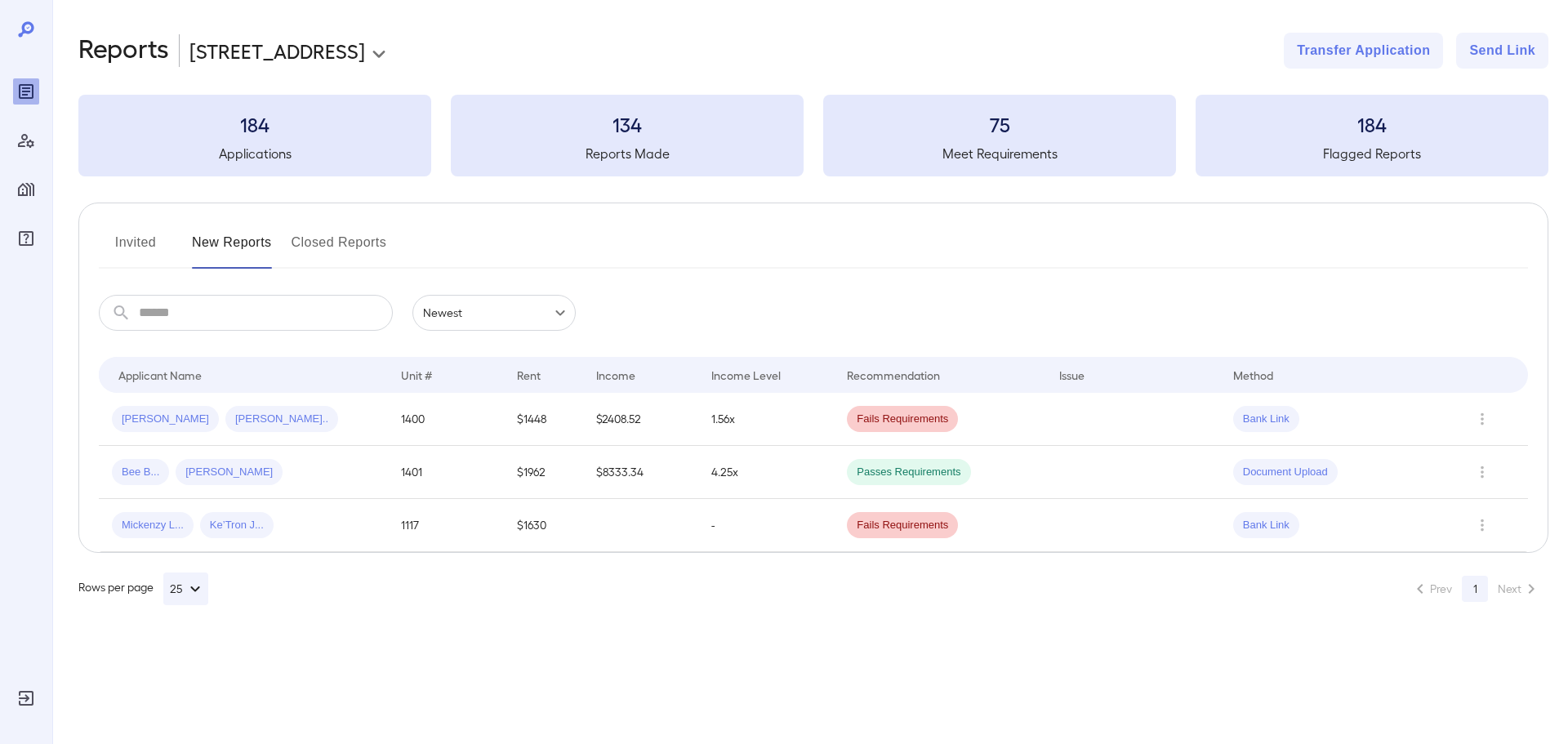
click at [291, 67] on body "**********" at bounding box center [784, 372] width 1568 height 744
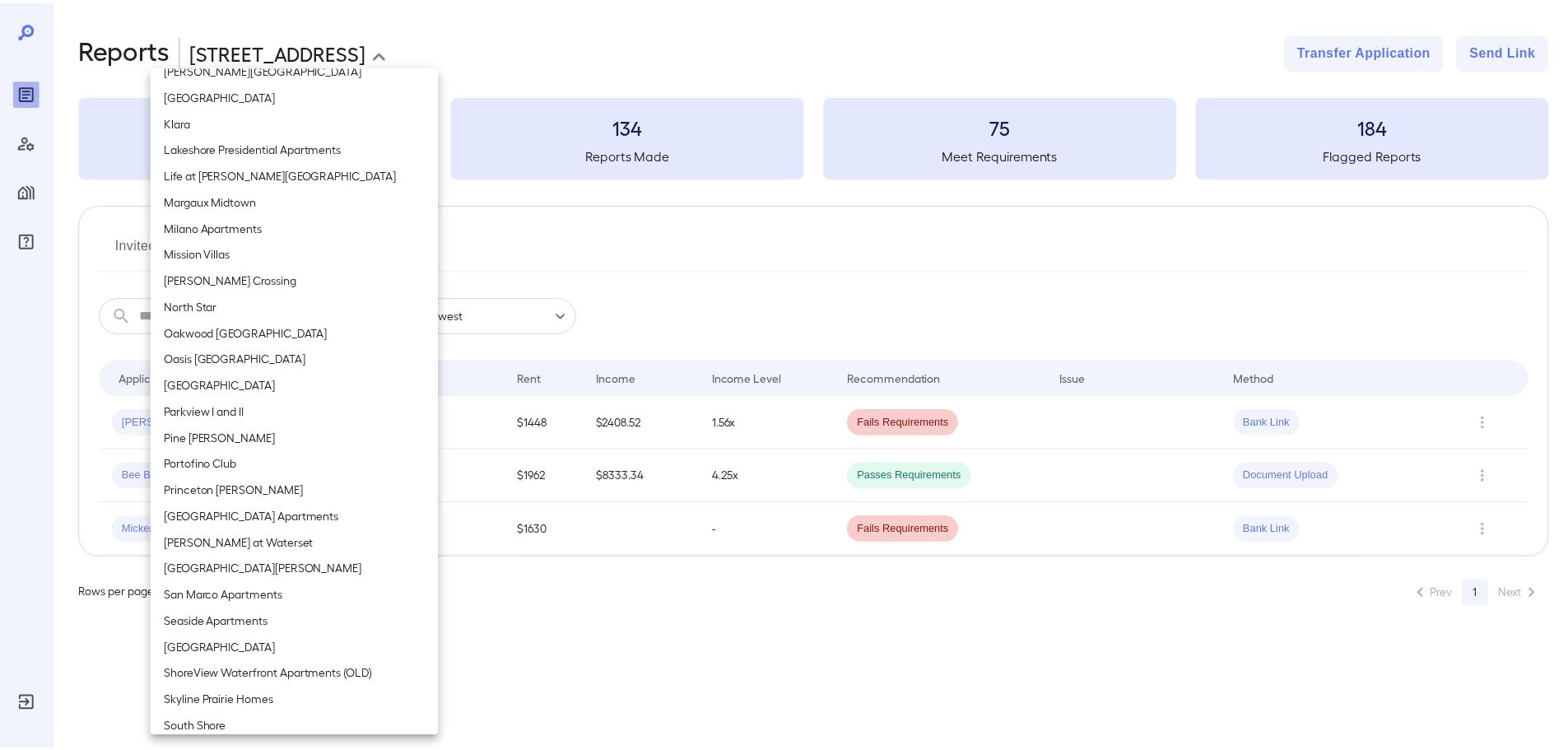
scroll to position [1152, 0]
click at [237, 299] on li "North Star" at bounding box center [296, 304] width 290 height 27
type input "**********"
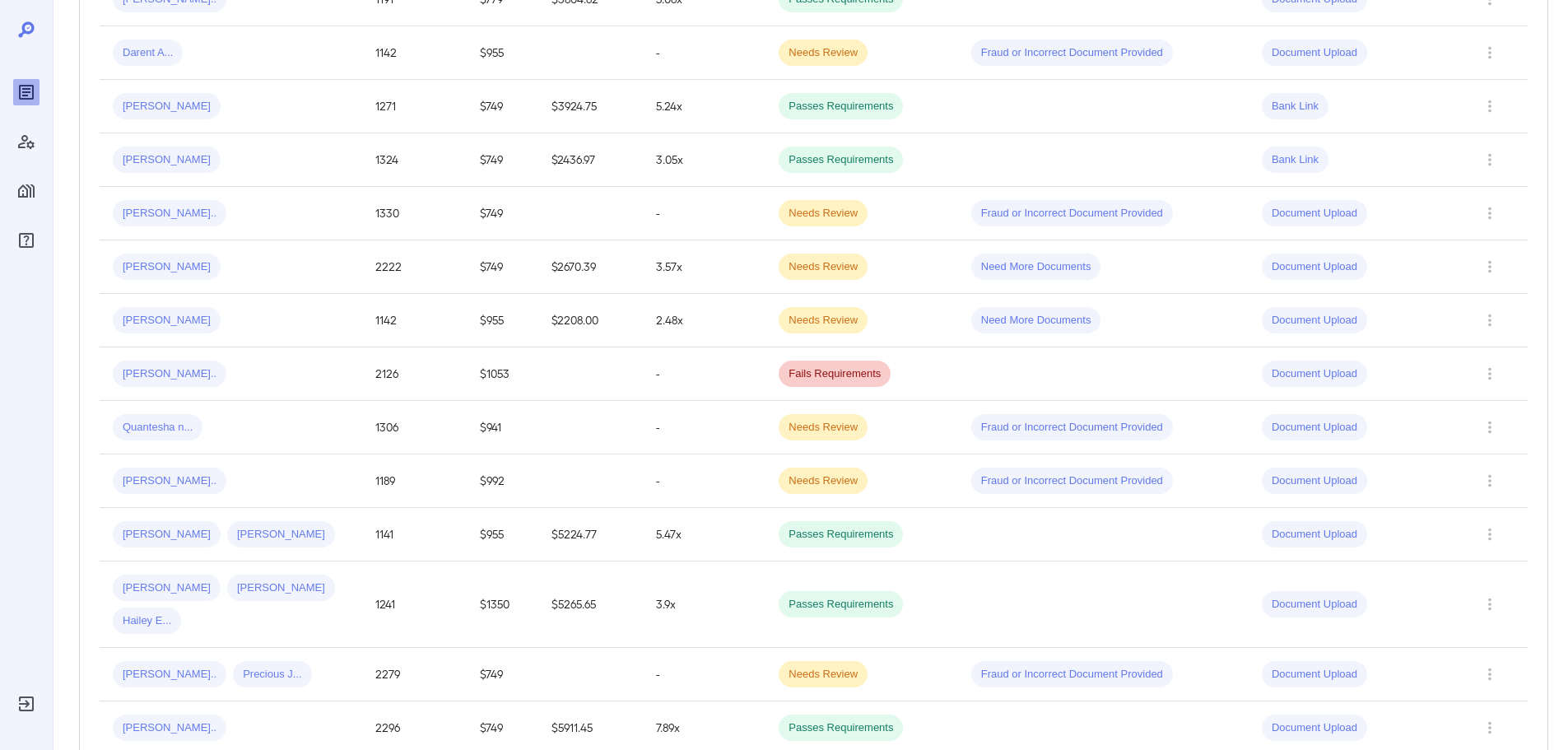
scroll to position [1070, 0]
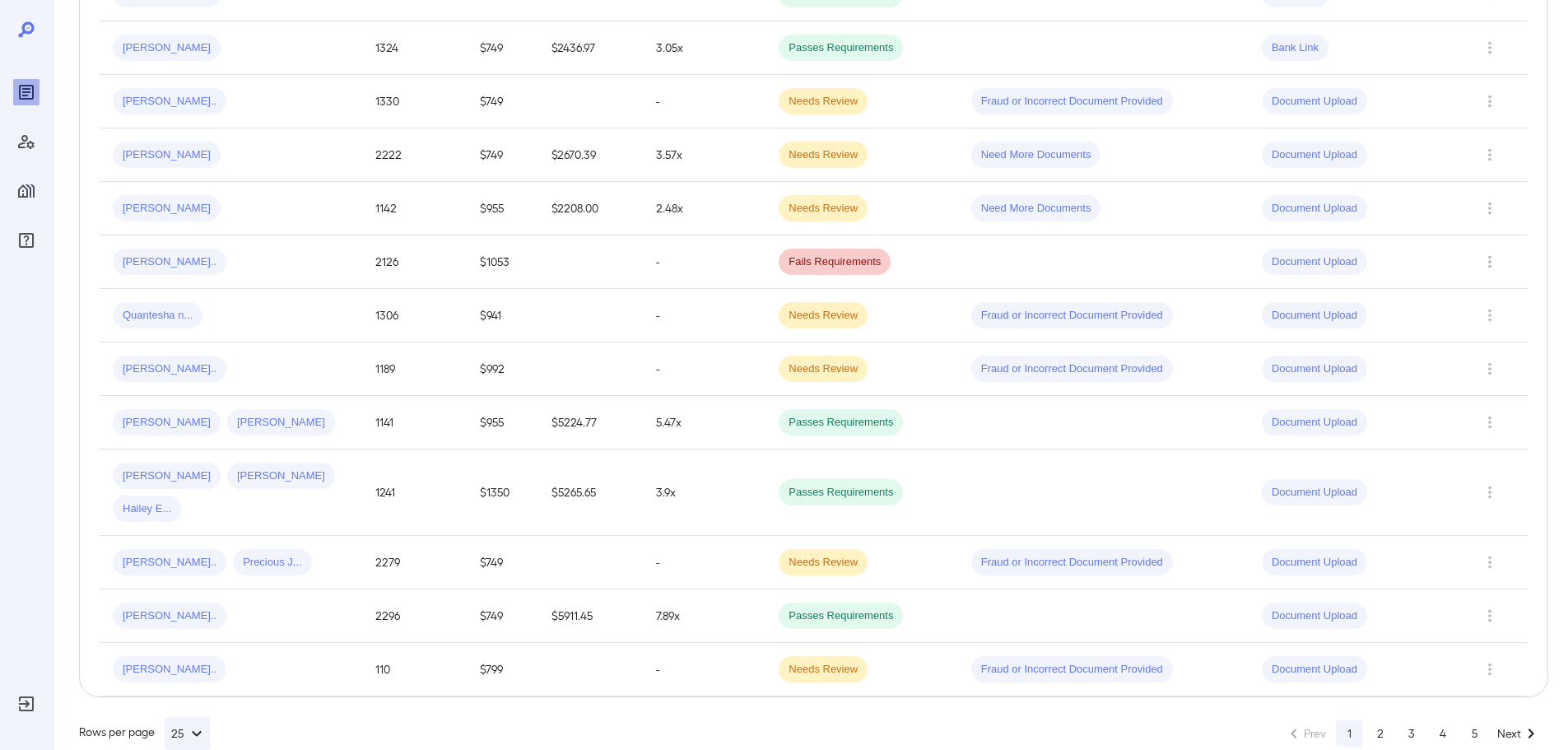
click at [1419, 720] on button "3" at bounding box center [1412, 734] width 27 height 27
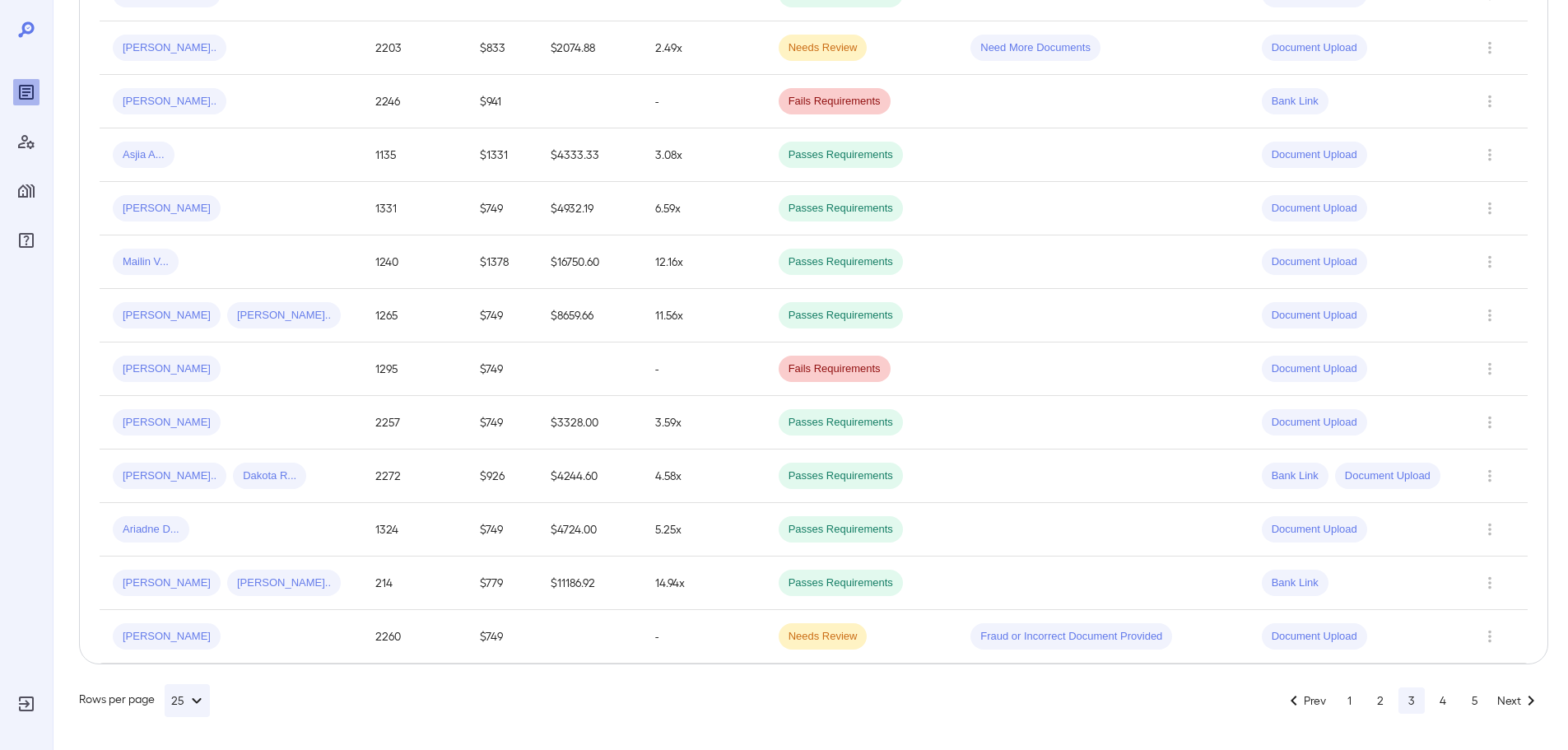
click at [1378, 700] on button "2" at bounding box center [1381, 701] width 27 height 27
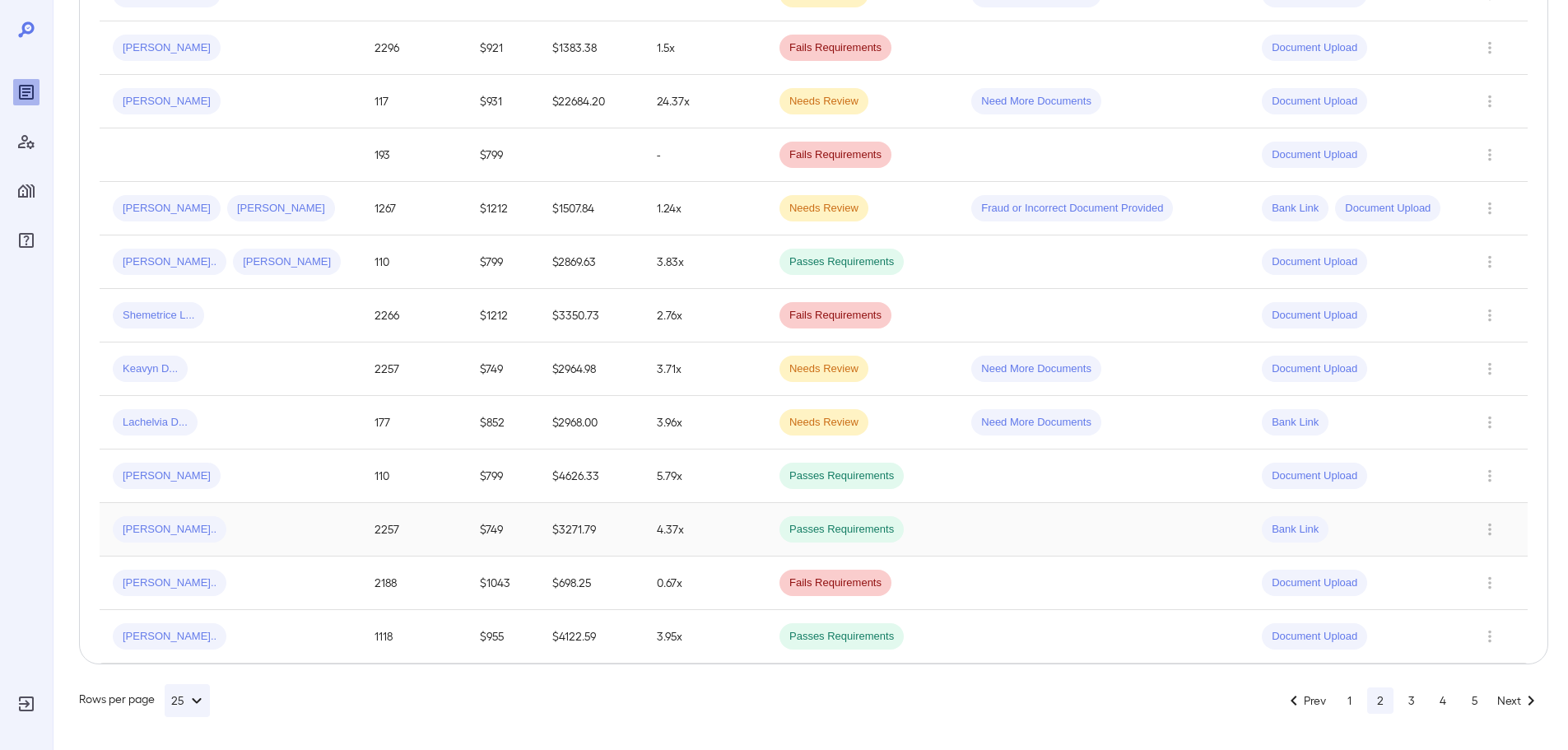
scroll to position [988, 0]
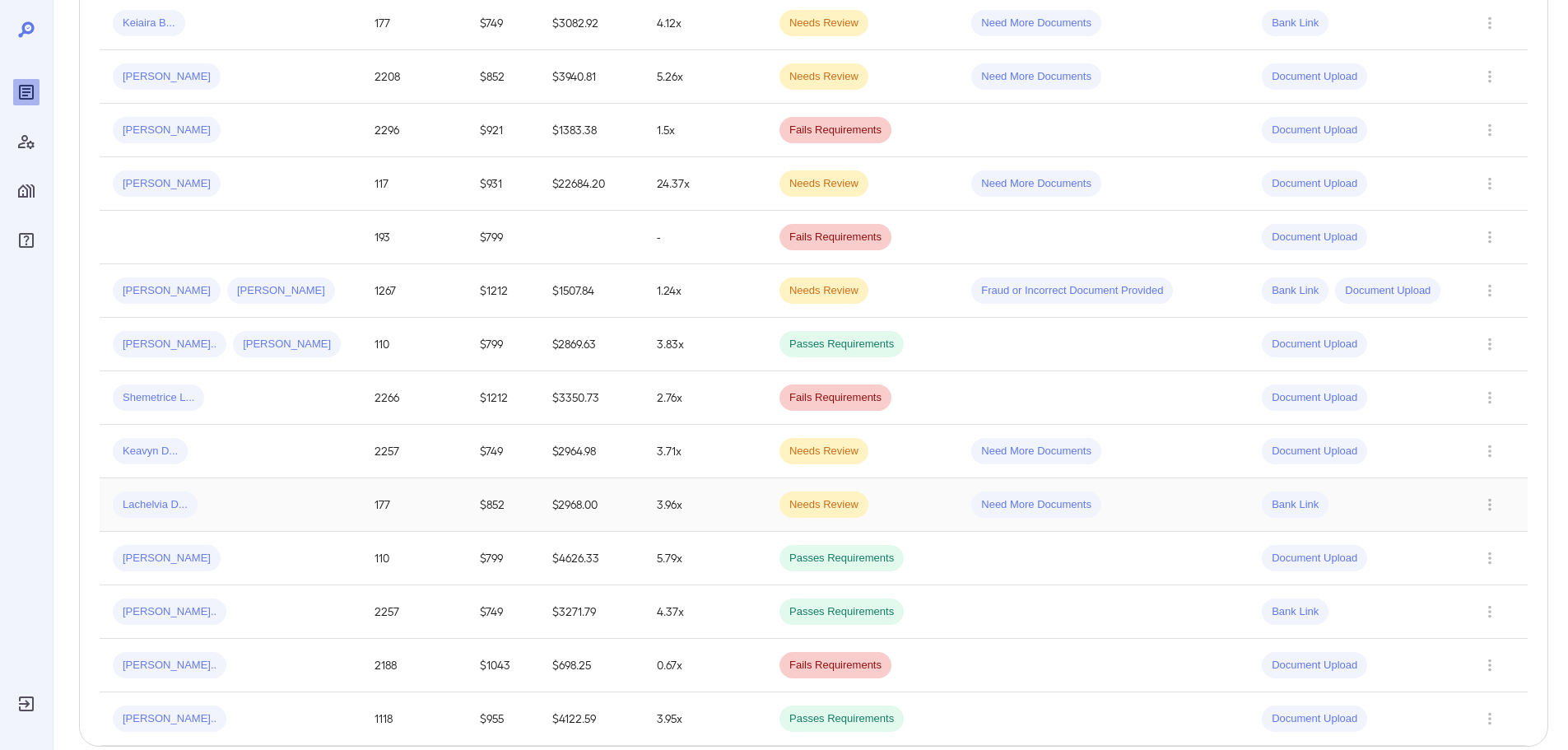
click at [318, 507] on div "Lachelvia D..." at bounding box center [231, 505] width 236 height 27
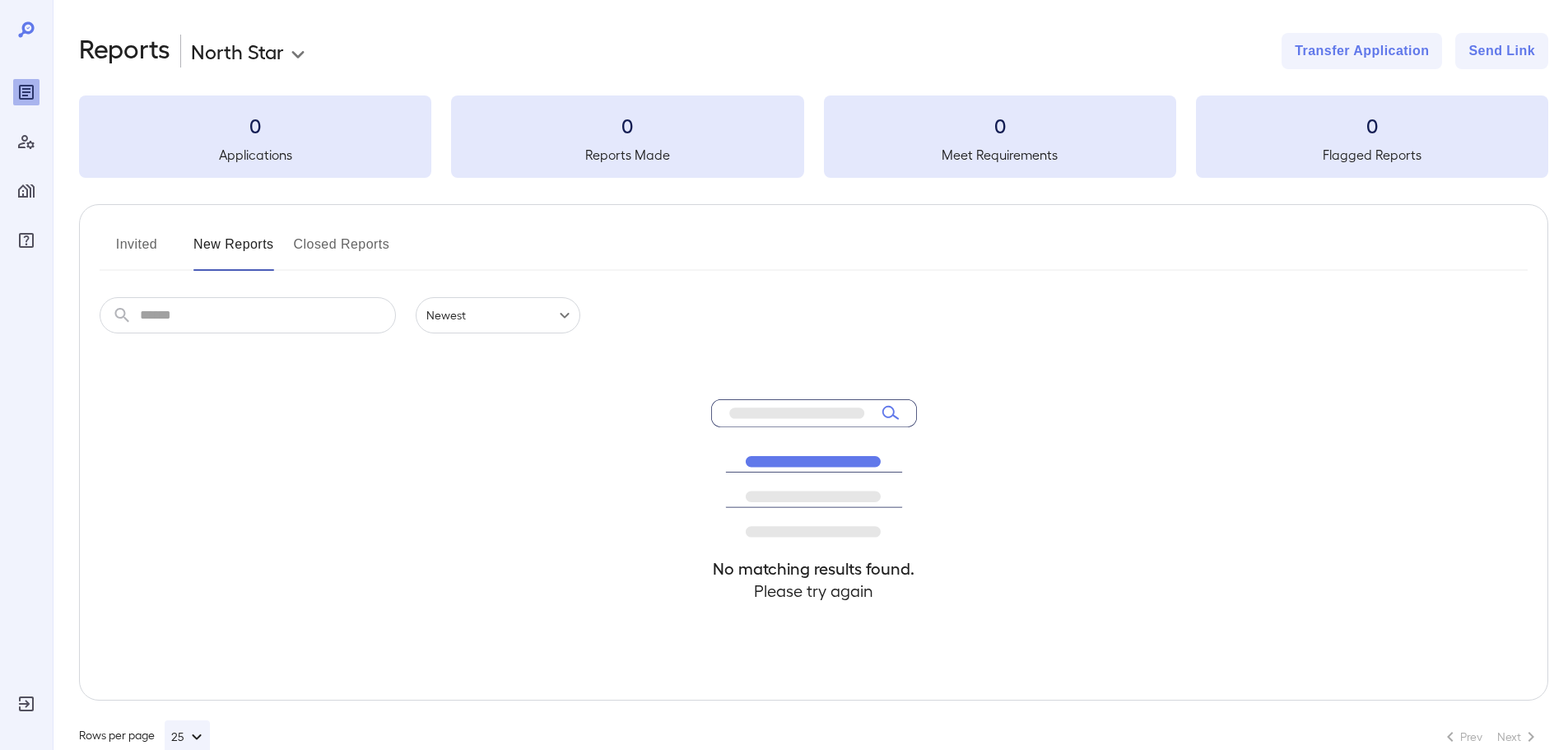
scroll to position [36, 0]
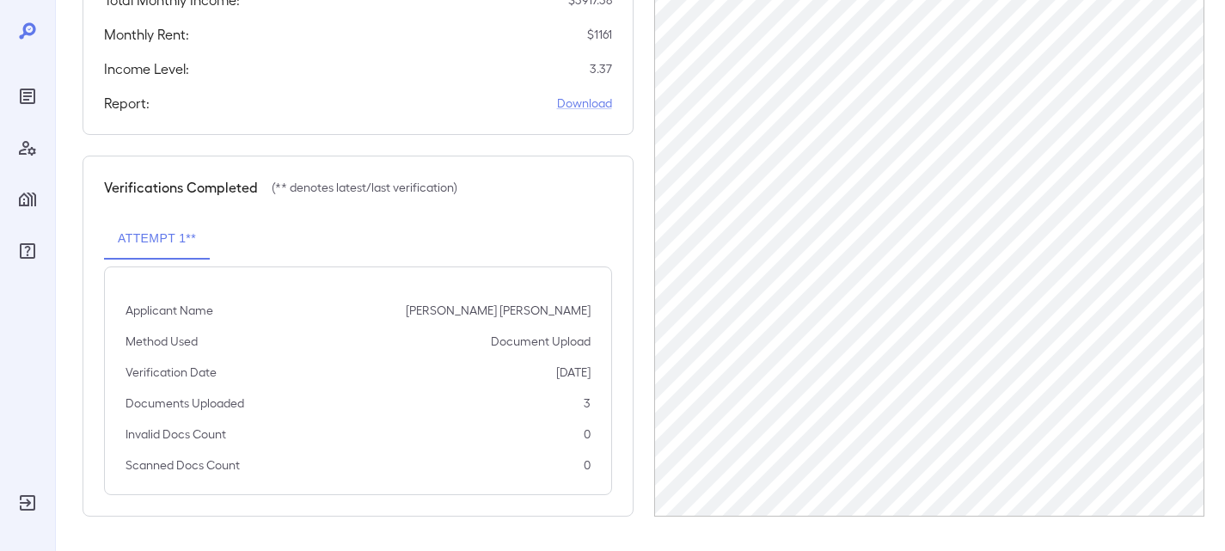
scroll to position [85, 0]
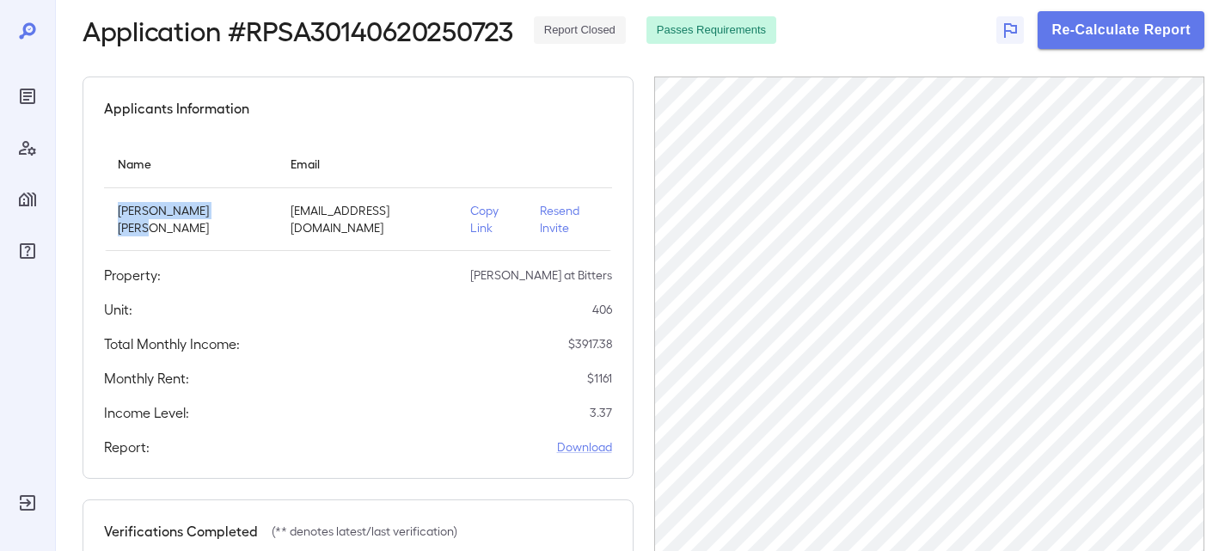
drag, startPoint x: 155, startPoint y: 230, endPoint x: 104, endPoint y: 203, distance: 57.7
click at [104, 203] on td "[PERSON_NAME] [PERSON_NAME]" at bounding box center [190, 219] width 173 height 63
copy p "[PERSON_NAME] [PERSON_NAME]"
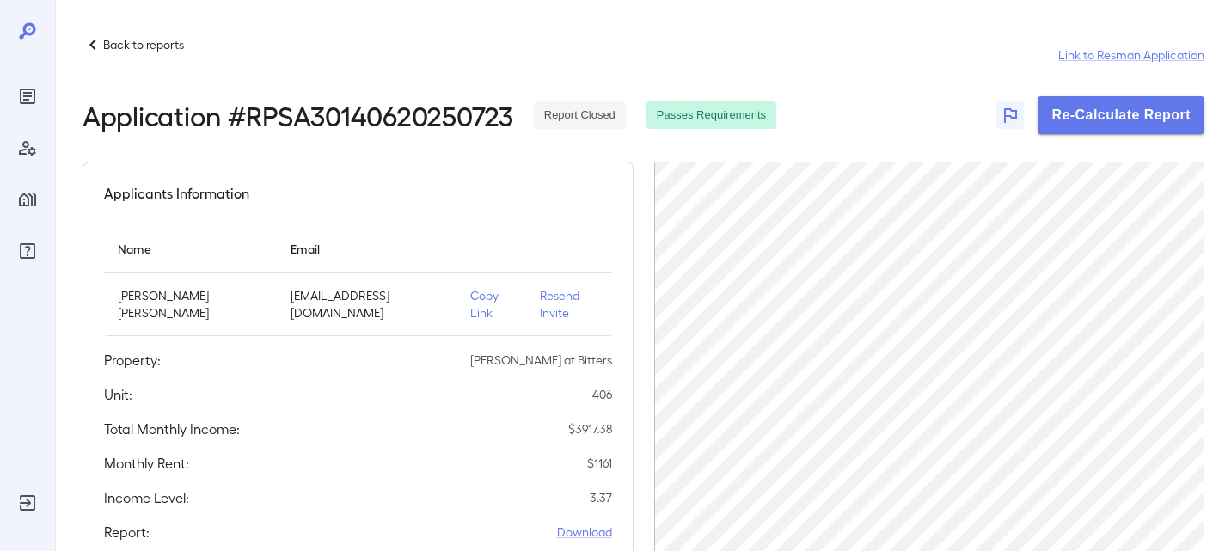
scroll to position [427, 0]
